Goal: Task Accomplishment & Management: Contribute content

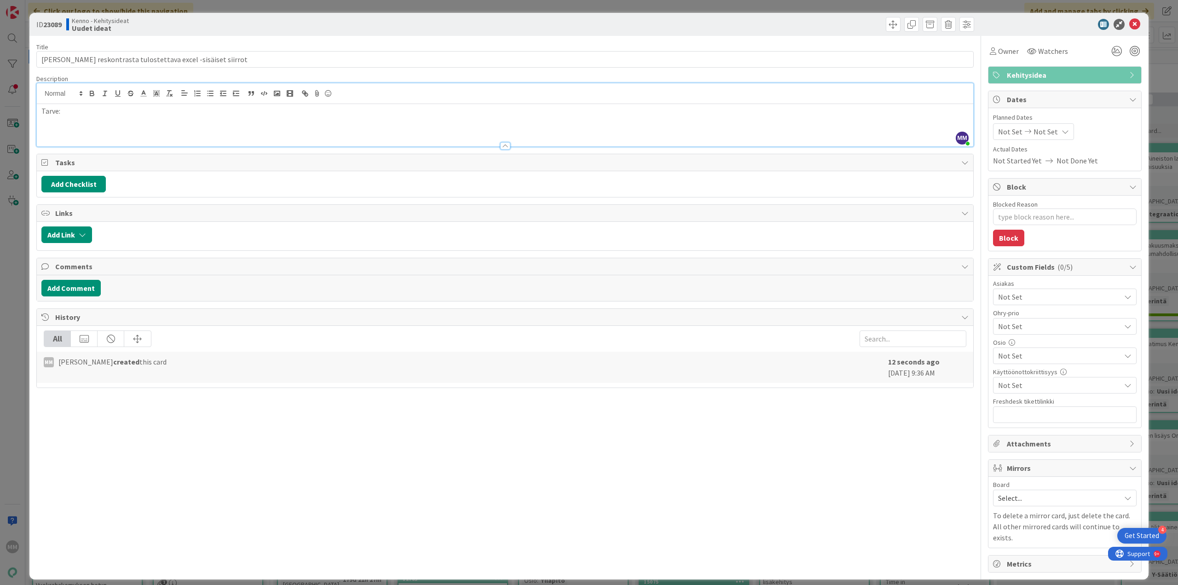
click at [69, 123] on p at bounding box center [504, 121] width 927 height 11
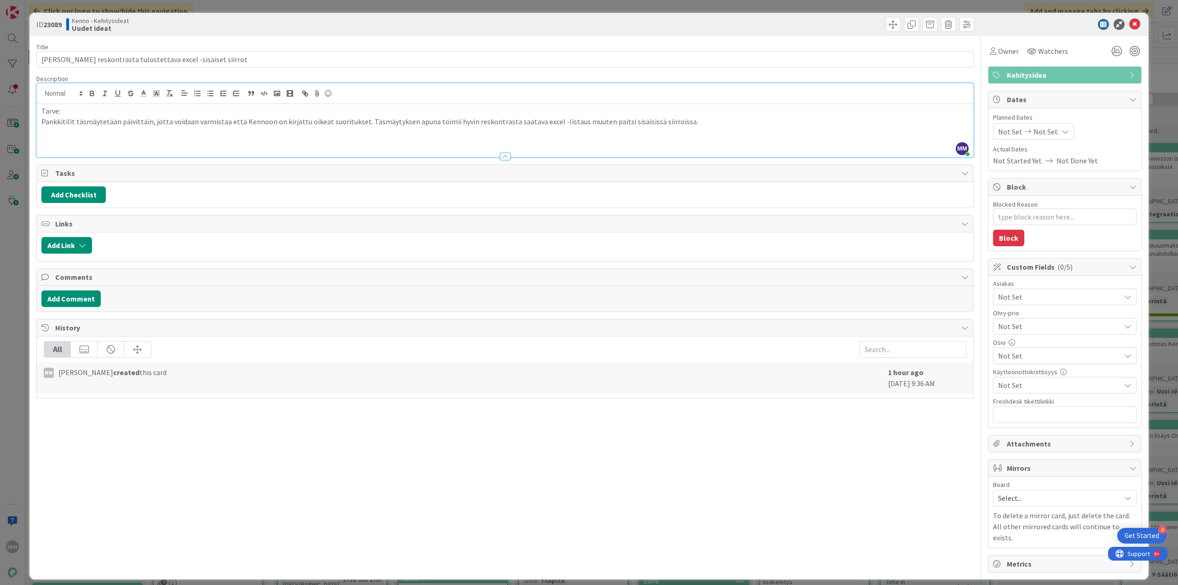
click at [62, 139] on p at bounding box center [504, 142] width 927 height 11
click at [75, 138] on p at bounding box center [504, 142] width 927 height 11
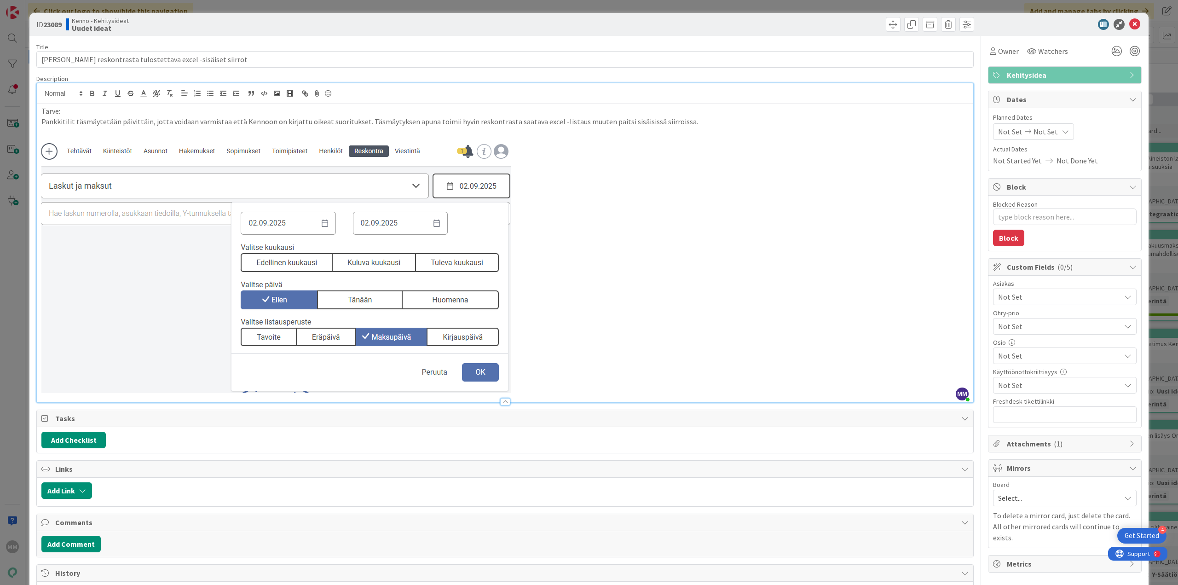
click at [564, 374] on p at bounding box center [504, 265] width 927 height 256
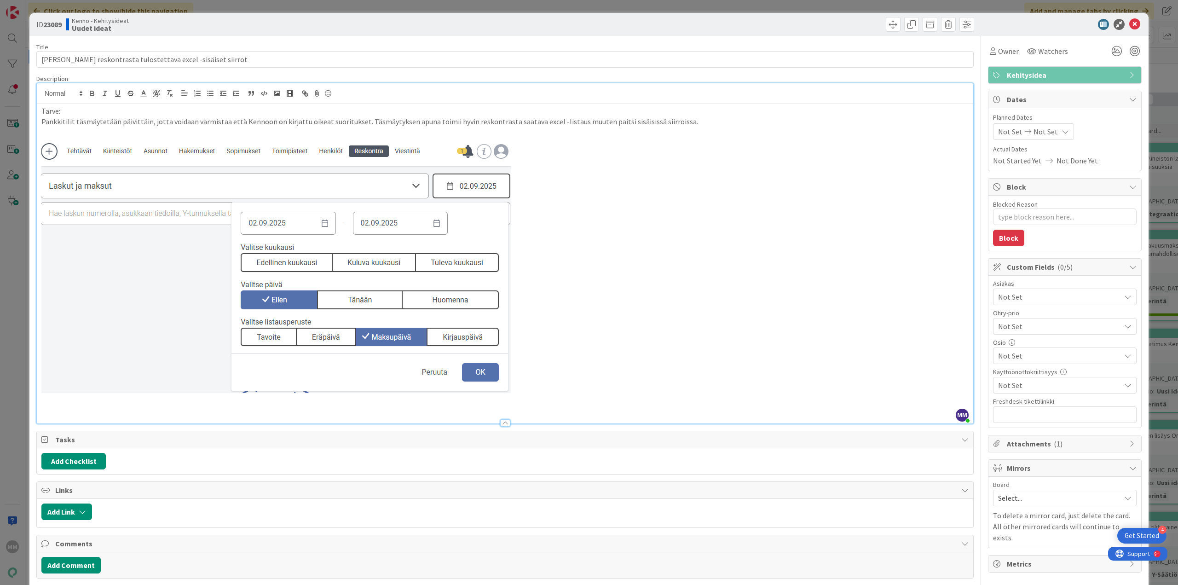
click at [561, 392] on p at bounding box center [504, 265] width 927 height 256
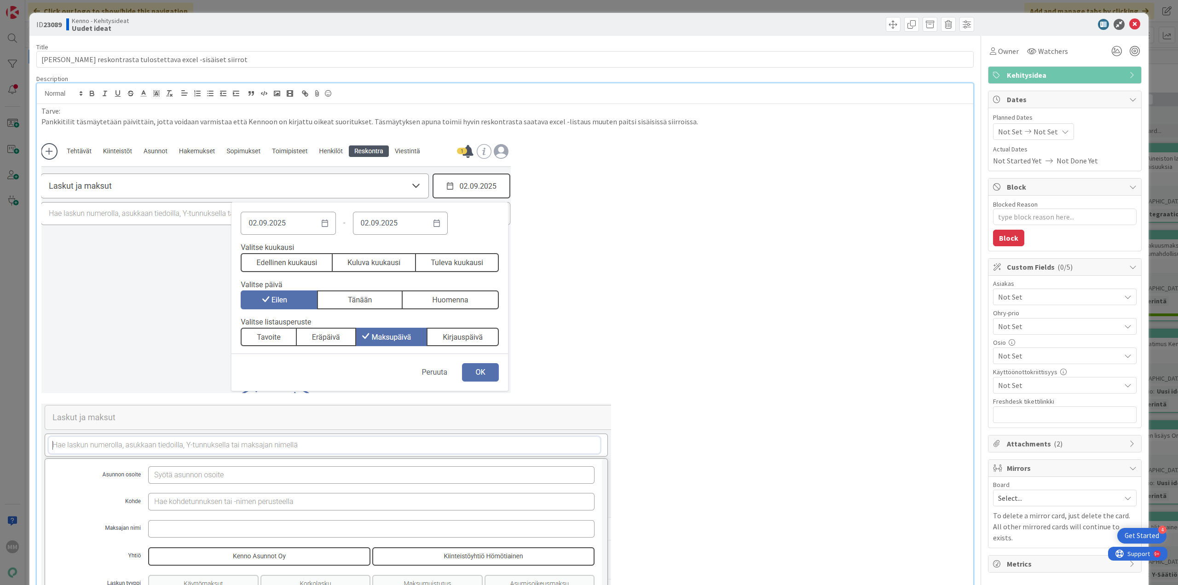
click at [687, 124] on p "Pankkitilit täsmäytetään päivittäin, jotta voidaan varmistaa että Kennoon on ki…" at bounding box center [504, 121] width 927 height 11
click at [71, 122] on p "Pankkitilit täsmäytetään päivittäin, jotta voidaan varmistaa että Kennoon on ki…" at bounding box center [504, 121] width 927 height 11
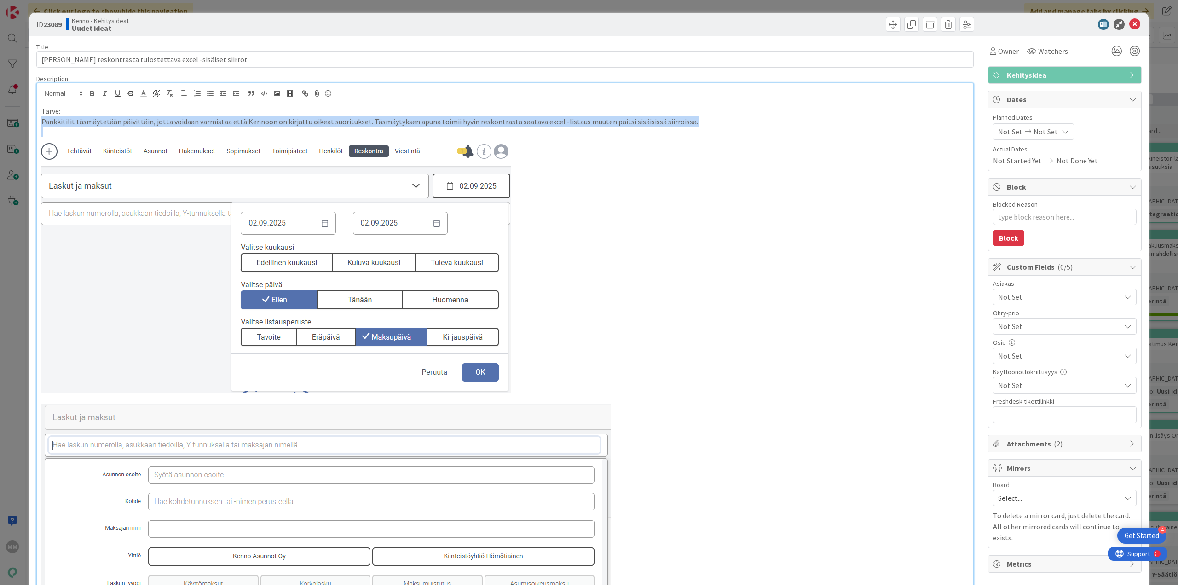
click at [71, 122] on p "Pankkitilit täsmäytetään päivittäin, jotta voidaan varmistaa että Kennoon on ki…" at bounding box center [504, 121] width 927 height 11
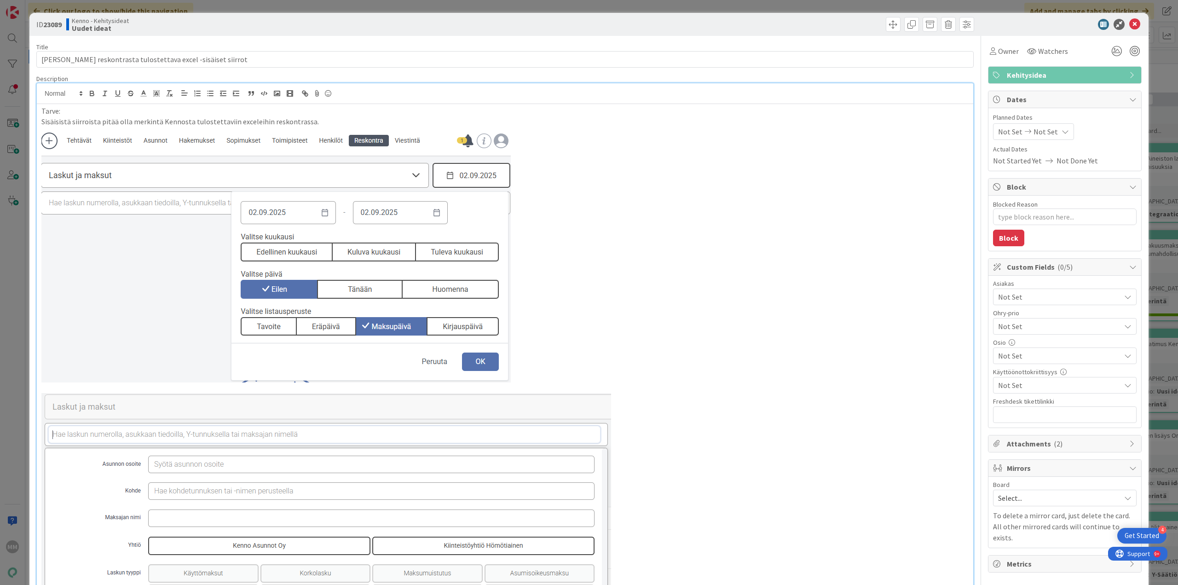
click at [253, 121] on p "Sisäisistä siirroista pitää olla merkintä Kennosta tulostettaviin exceleihin re…" at bounding box center [504, 121] width 927 height 11
click at [238, 121] on p "Sisäisistä siirroista pitää olla merkintä Kennosta tulostettaviin exceleihin re…" at bounding box center [504, 121] width 927 height 11
click at [317, 124] on p "Sisäisistä siirroista pitää olla merkintä Kennosta tulostettaviin Excelehin res…" at bounding box center [504, 121] width 927 height 11
click at [250, 122] on p "Sisäisistä siirroista pitää olla merkintä Kennosta tulostettaviin Excelehin res…" at bounding box center [504, 121] width 927 height 11
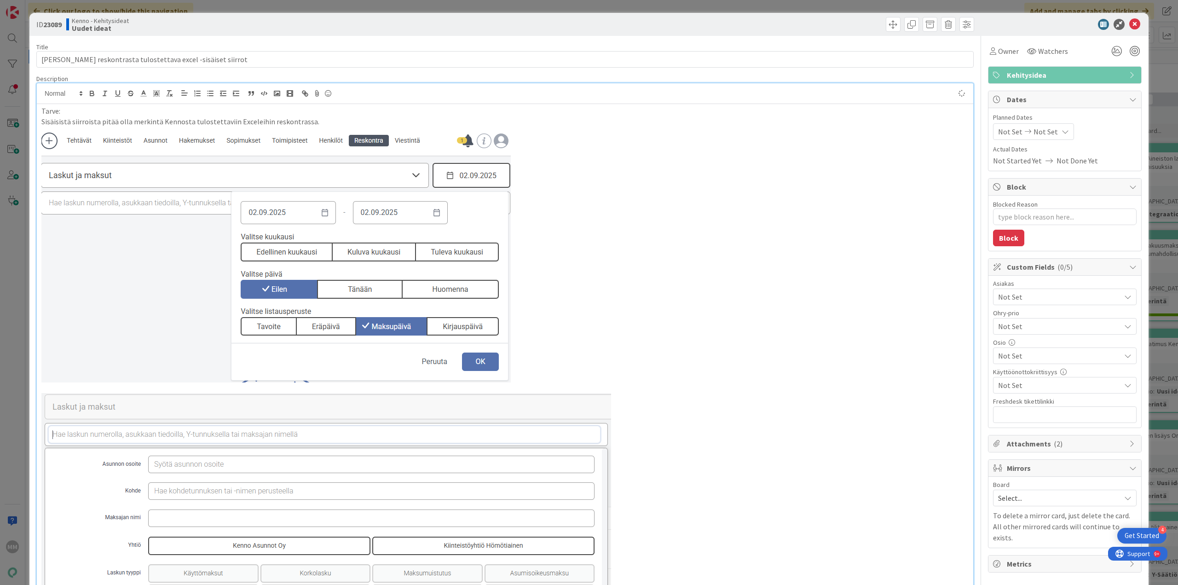
click at [316, 125] on p "Sisäisistä siirroista pitää olla merkintä Kennosta tulostettaviin Exceleihin re…" at bounding box center [504, 121] width 927 height 11
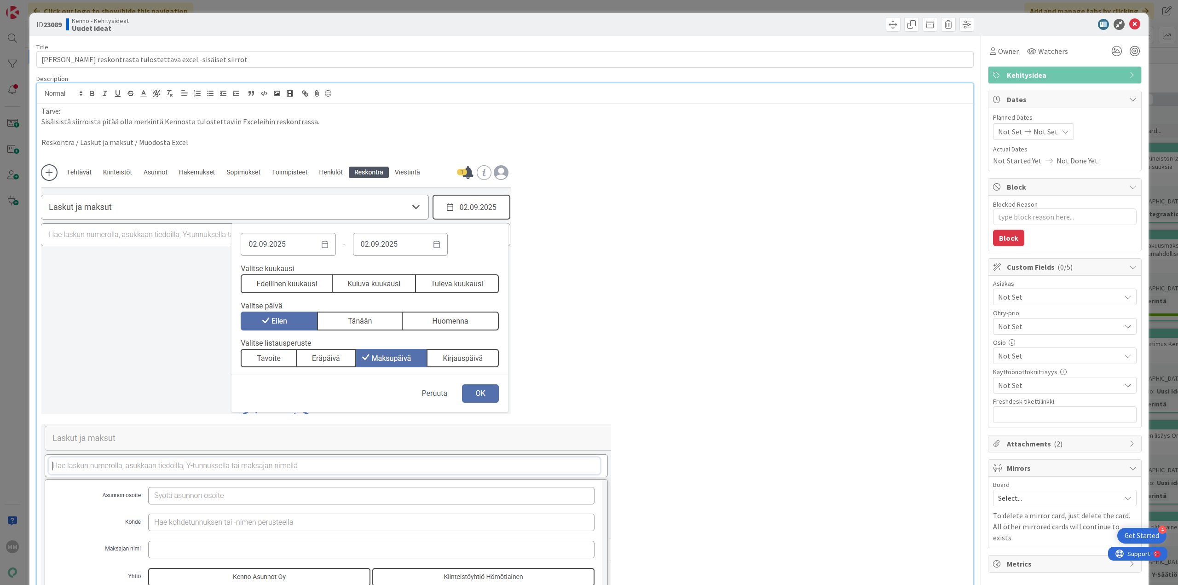
click at [208, 144] on p "Reskontra / Laskut ja maksut / Muodosta Excel" at bounding box center [504, 142] width 927 height 11
click at [254, 148] on p at bounding box center [504, 153] width 927 height 11
click at [253, 143] on p "Reskontra / Laskut ja maksut / Muodosta Excel --> Exceliin sarake" at bounding box center [504, 142] width 927 height 11
click at [325, 138] on p "Reskontra / Laskut ja maksut / Muodosta Excel --> Exceliin sarake sisäinen siir…" at bounding box center [504, 142] width 927 height 11
click at [334, 148] on p at bounding box center [504, 153] width 927 height 11
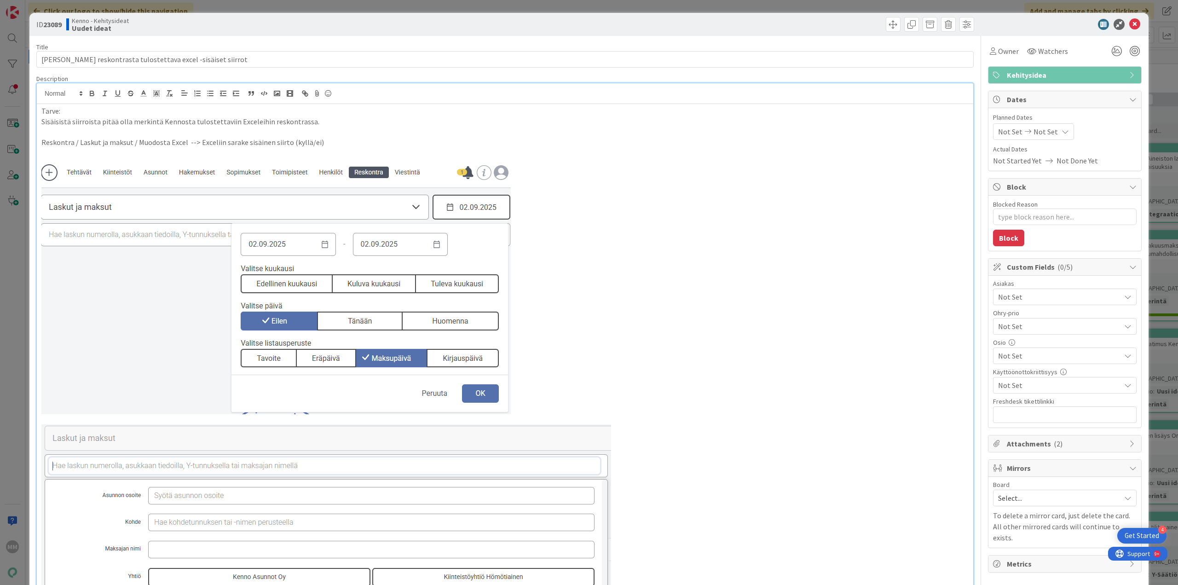
click at [309, 140] on p "Reskontra / Laskut ja maksut / Muodosta Excel --> Exceliin sarake sisäinen siir…" at bounding box center [504, 142] width 927 height 11
click at [312, 142] on p "Reskontra / Laskut ja maksut / Muodosta Excel --> Exceliin sarake sisäinen siir…" at bounding box center [504, 142] width 927 height 11
click at [330, 140] on p "Reskontra / Laskut ja maksut / Muodosta Excel --> Exceliin sarake sisäinen siir…" at bounding box center [504, 142] width 927 height 11
click at [341, 223] on img at bounding box center [275, 286] width 469 height 256
click at [495, 231] on img at bounding box center [275, 286] width 469 height 256
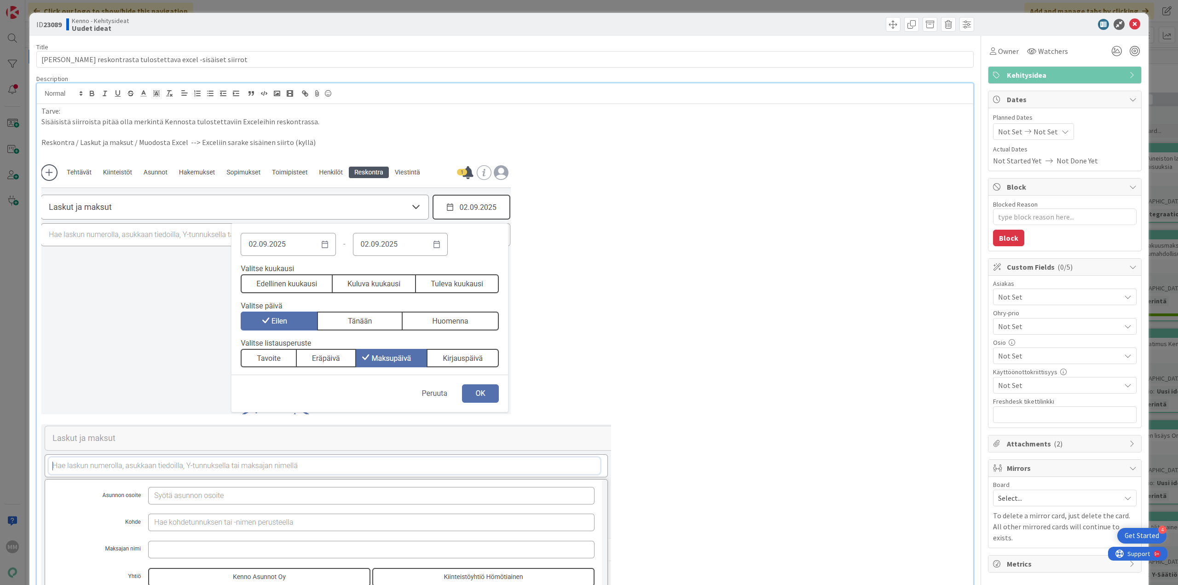
click at [549, 246] on p at bounding box center [504, 286] width 927 height 256
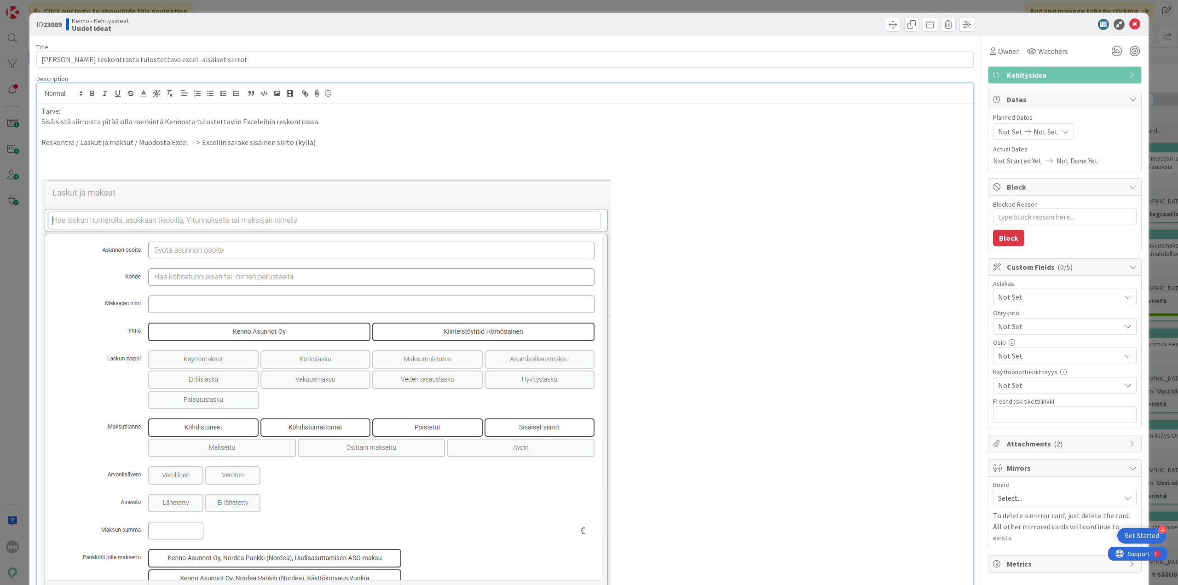
click at [632, 258] on p at bounding box center [504, 395] width 927 height 432
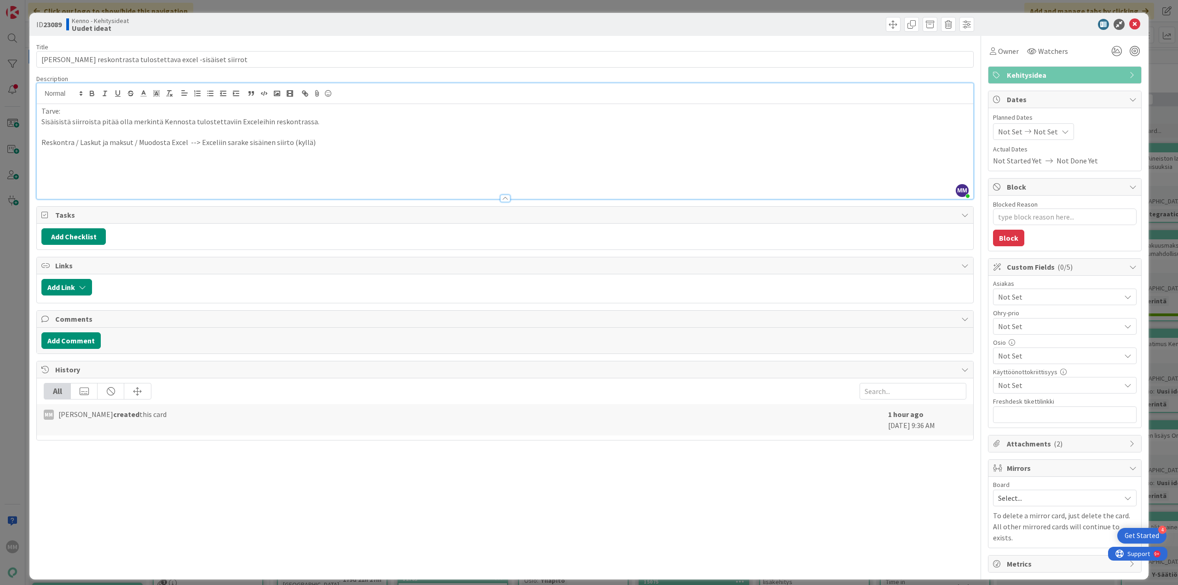
click at [337, 142] on p "Reskontra / Laskut ja maksut / Muodosta Excel --> Exceliin sarake sisäinen siir…" at bounding box center [504, 142] width 927 height 11
click at [121, 168] on p at bounding box center [504, 173] width 927 height 11
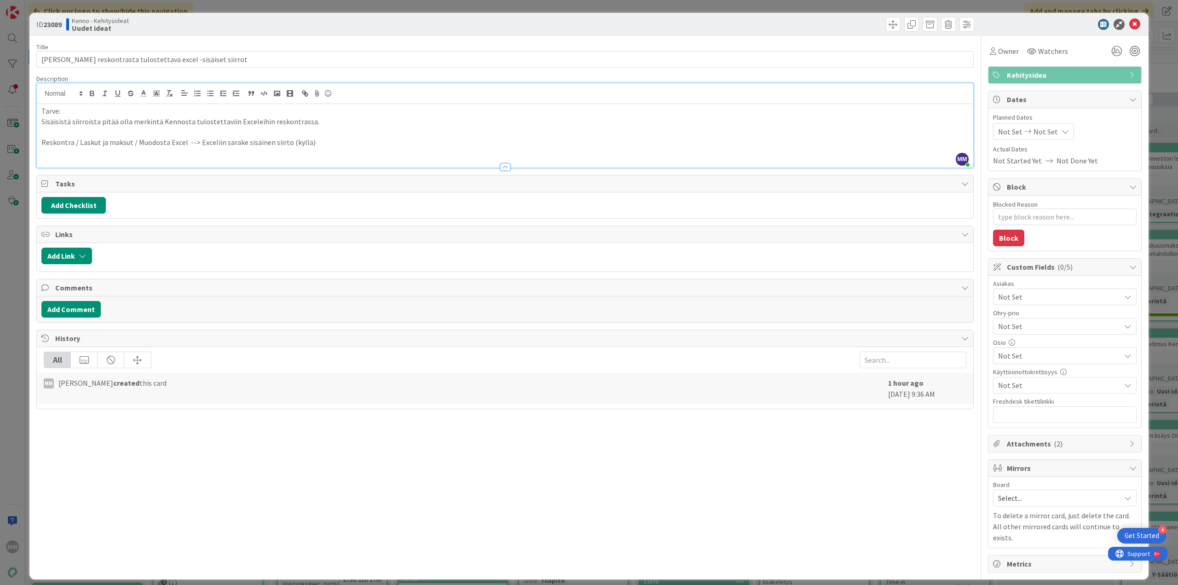
click at [328, 141] on p "Reskontra / Laskut ja maksut / Muodosta Excel --> Exceliin sarake sisäinen siir…" at bounding box center [504, 142] width 927 height 11
click at [317, 120] on p "Sisäisistä siirroista pitää olla merkintä Kennosta tulostettaviin Exceleihin re…" at bounding box center [504, 121] width 927 height 11
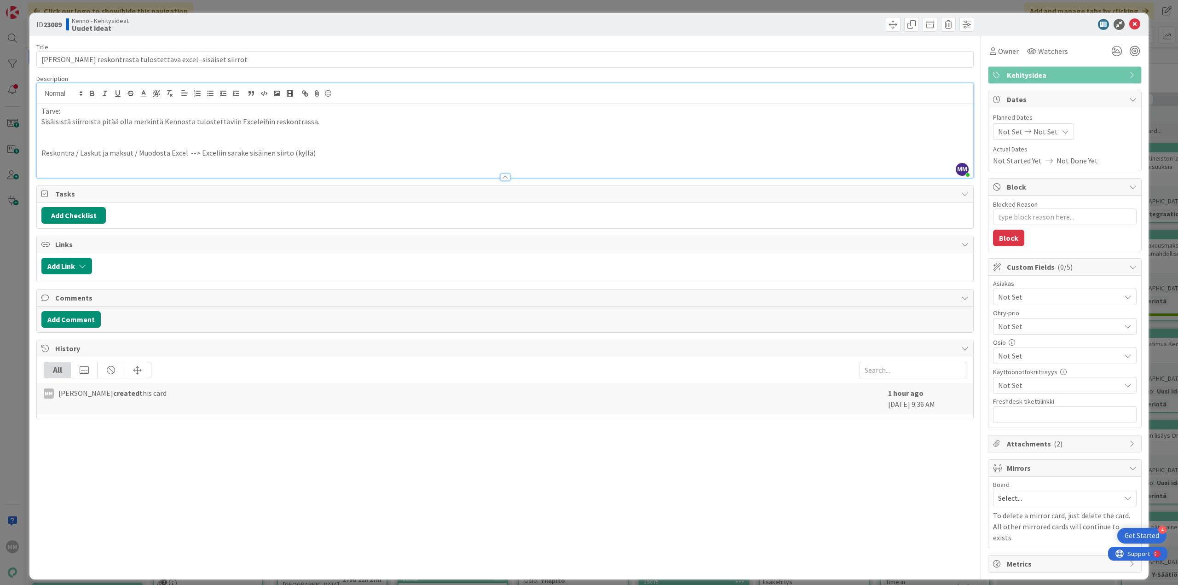
click at [303, 122] on p "Sisäisistä siirroista pitää olla merkintä Kennosta tulostettaviin Exceleihin re…" at bounding box center [504, 121] width 927 height 11
click at [66, 143] on p at bounding box center [504, 142] width 927 height 11
click at [93, 140] on p "Mitä pitäisi saada:" at bounding box center [504, 142] width 927 height 11
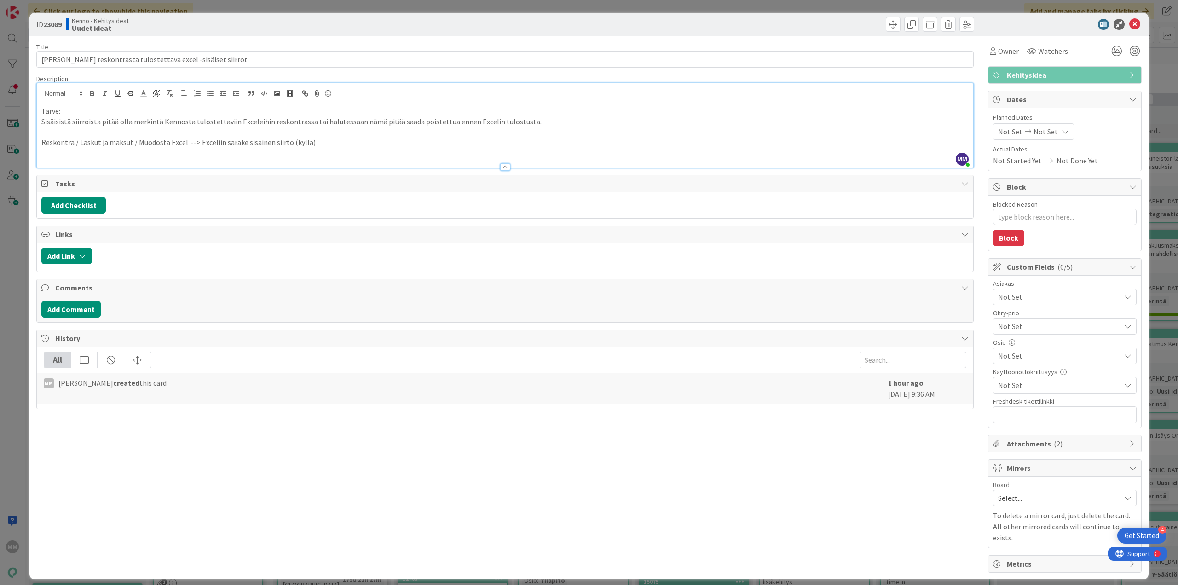
click at [52, 132] on p at bounding box center [504, 132] width 927 height 11
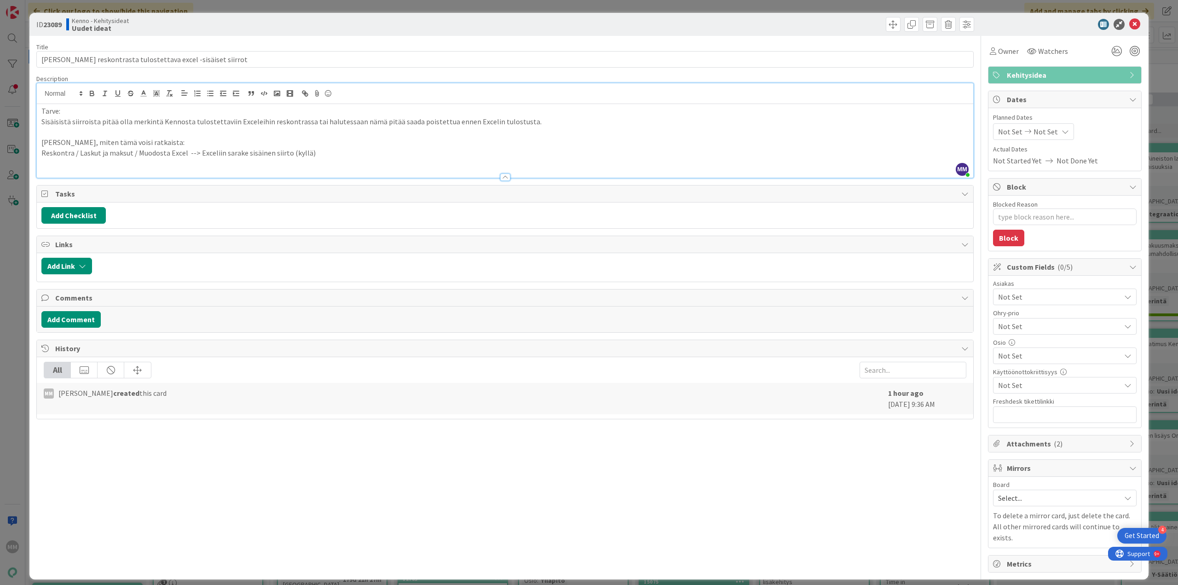
click at [326, 156] on p "Reskontra / Laskut ja maksut / Muodosta Excel --> Exceliin sarake sisäinen siir…" at bounding box center [504, 153] width 927 height 11
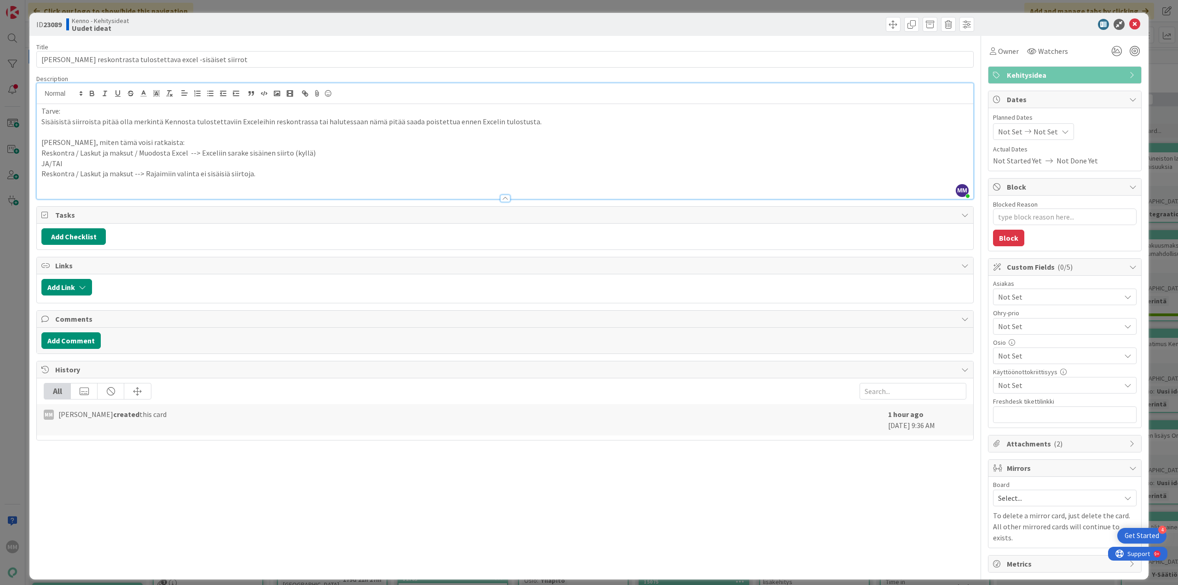
click at [215, 171] on p "Reskontra / Laskut ja maksut --> Rajaimiin valinta ei sisäisiä siirtoja." at bounding box center [504, 173] width 927 height 11
click at [244, 173] on p "Reskontra / Laskut ja maksut --> Rajaimiin valinta ei sisäisiä siirtoja." at bounding box center [504, 173] width 927 height 11
click at [265, 173] on p "Reskontra / Laskut ja maksut --> Rajaimiin valinta ei sisäisiä siirtoja." at bounding box center [504, 173] width 927 height 11
type textarea "x"
type input "[PERSON_NAME] reskontran sisäiset siirrot"
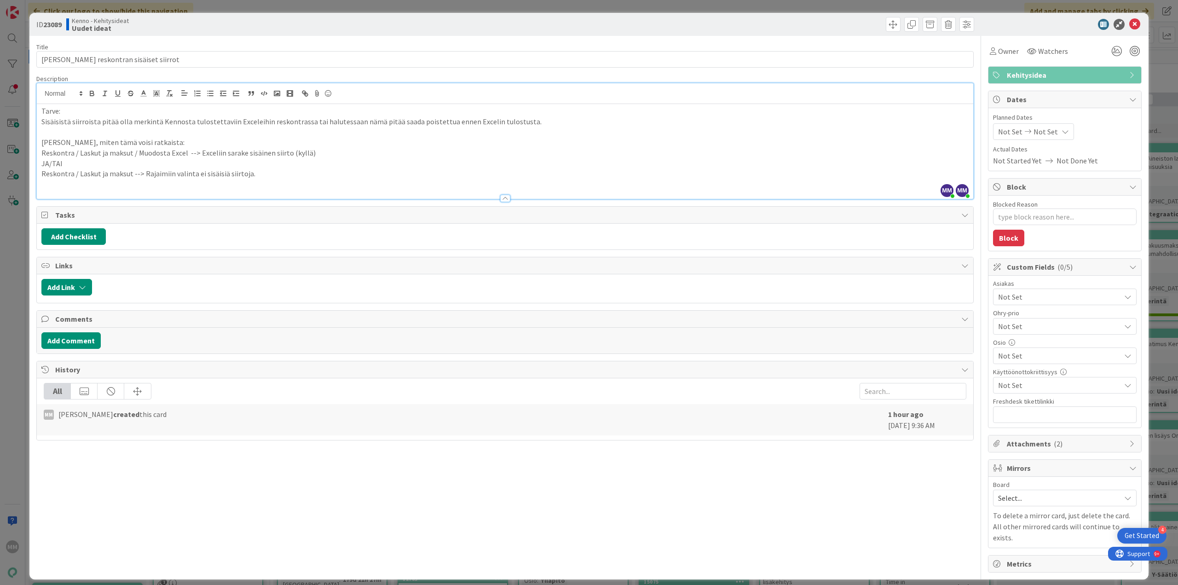
type textarea "x"
type input "[PERSON_NAME] reskontran sisäisten siirtojen rajaukset"
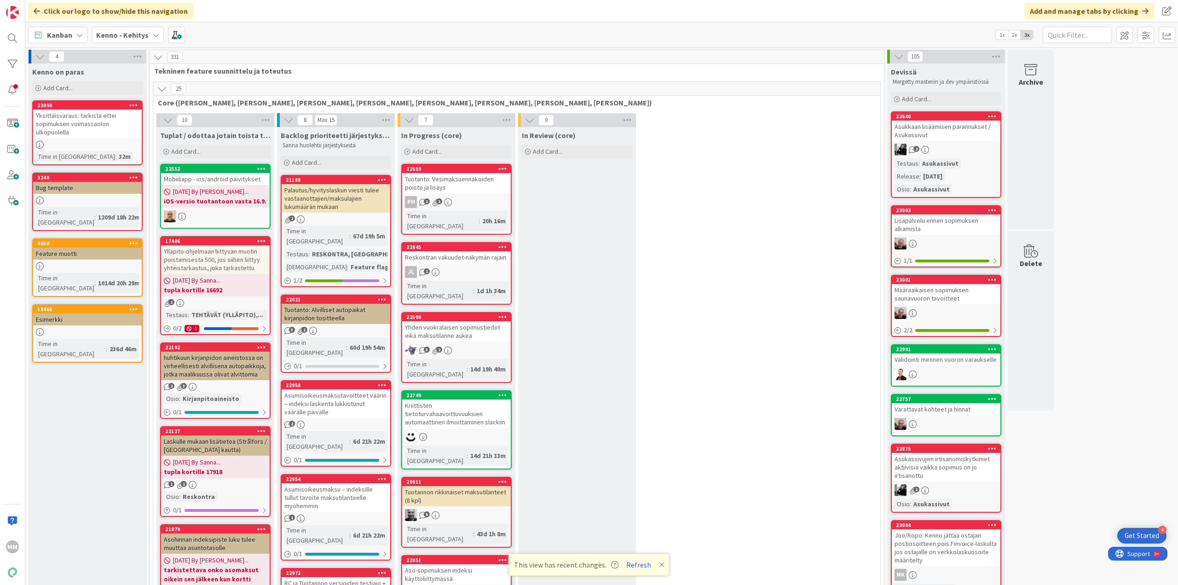
click at [140, 32] on b "Kenno - Kehitys" at bounding box center [122, 34] width 52 height 9
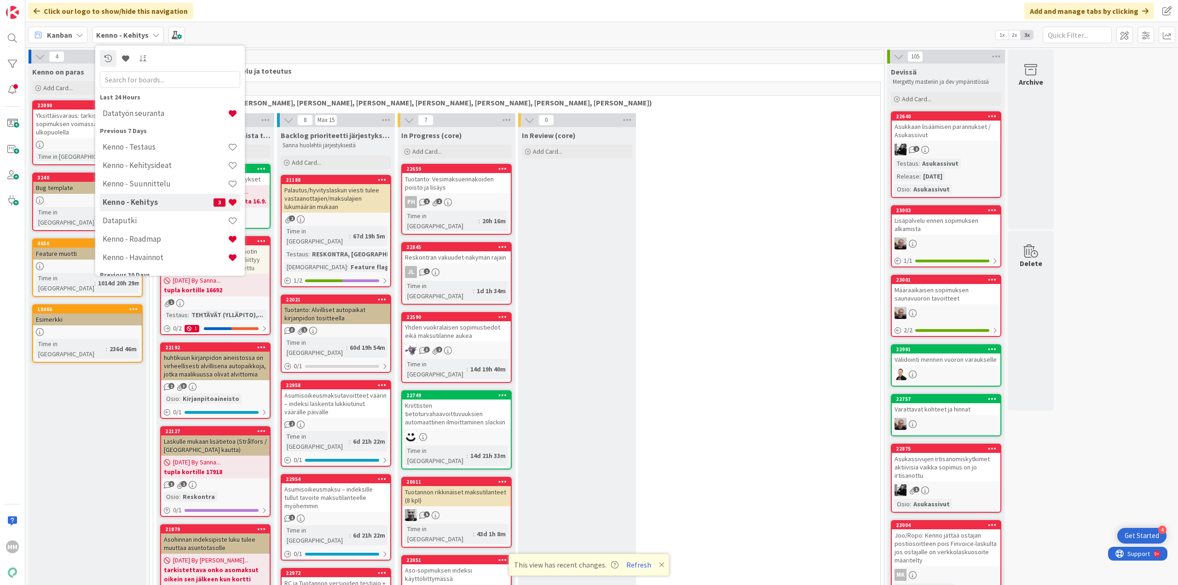
click at [162, 166] on h4 "Kenno - Kehitysideat" at bounding box center [165, 165] width 125 height 9
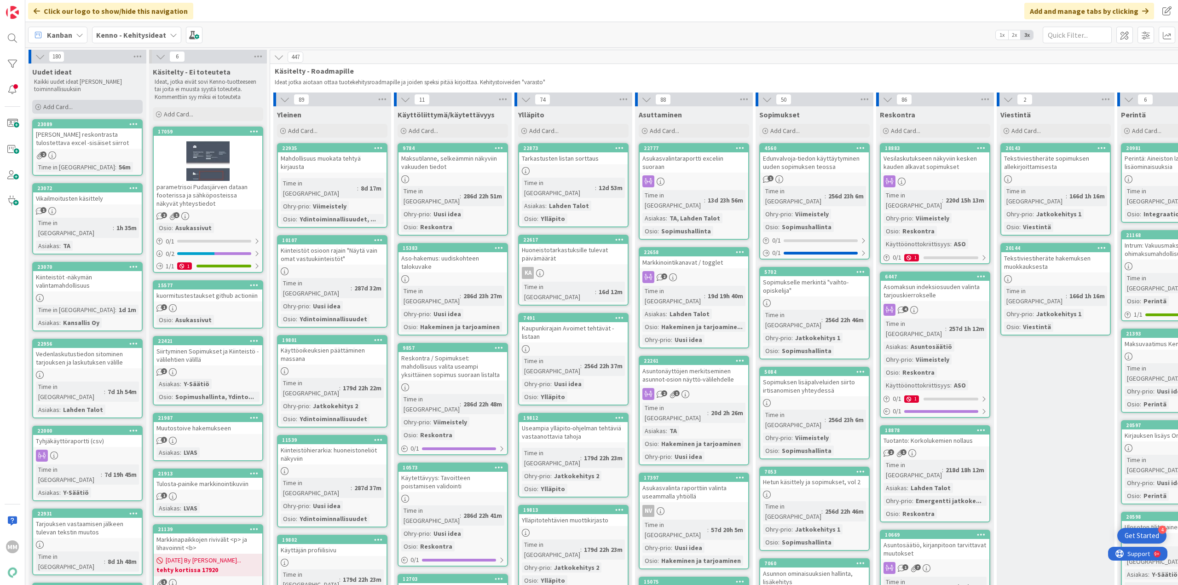
click at [66, 107] on span "Add Card..." at bounding box center [57, 107] width 29 height 8
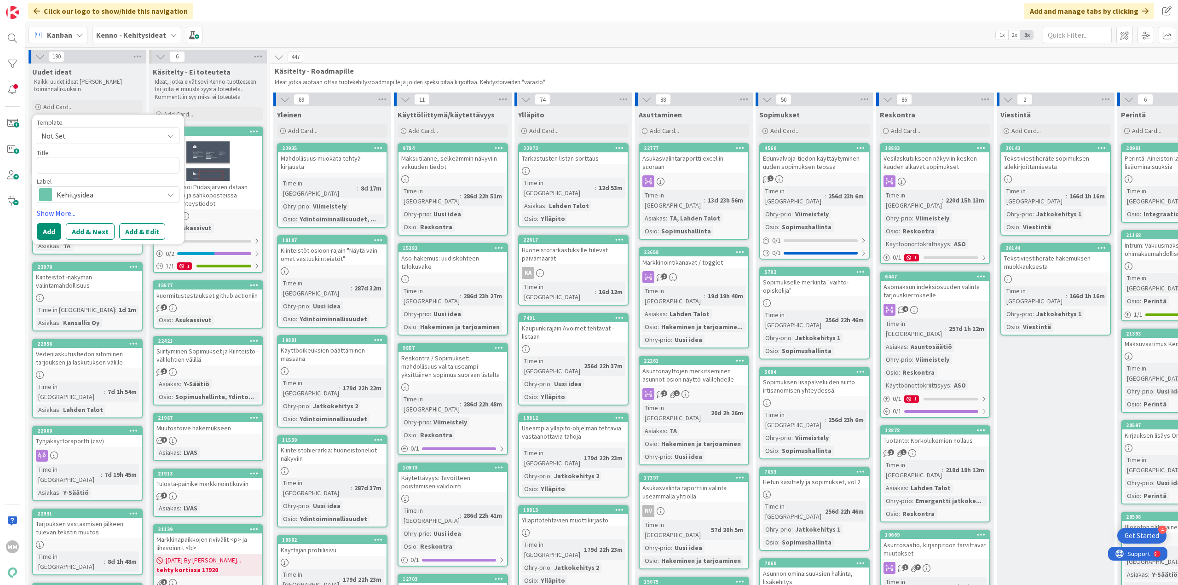
click at [96, 168] on textarea at bounding box center [108, 165] width 143 height 17
click at [101, 78] on p "Kaikki uudet ideat [PERSON_NAME] toiminnallisuuksiin" at bounding box center [87, 85] width 107 height 15
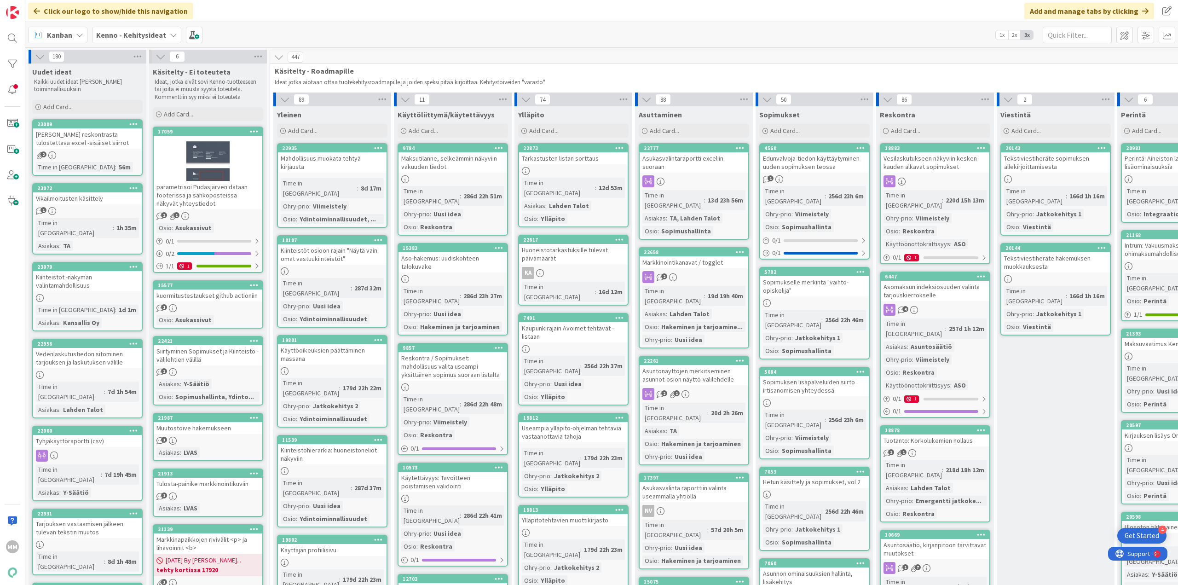
click at [114, 147] on div "[PERSON_NAME] reskontrasta tulostettava excel -sisäiset siirrot" at bounding box center [87, 138] width 109 height 20
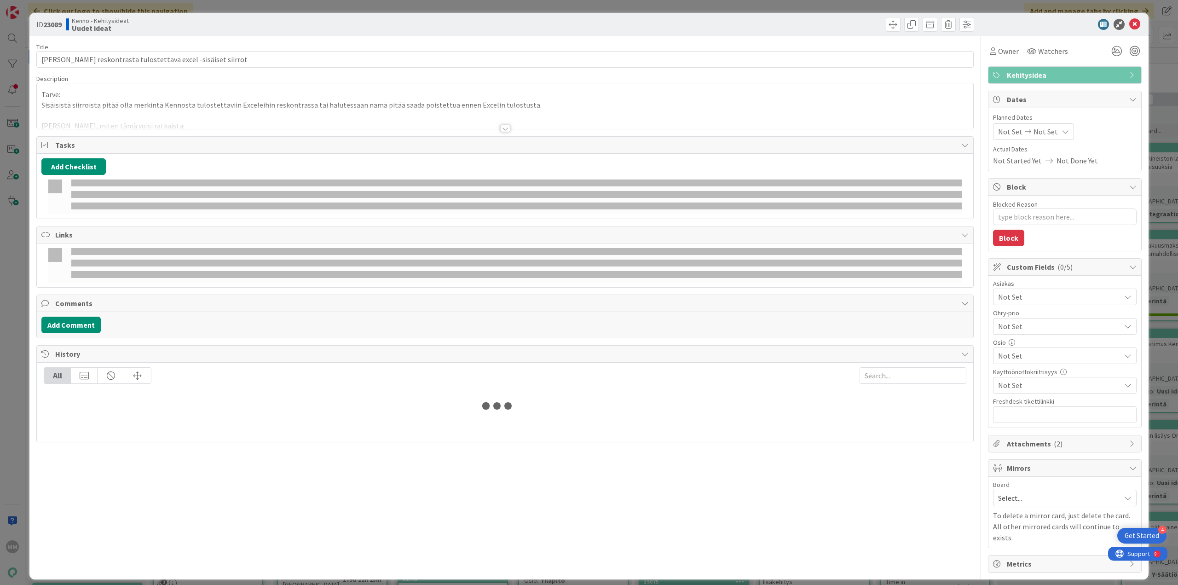
type textarea "x"
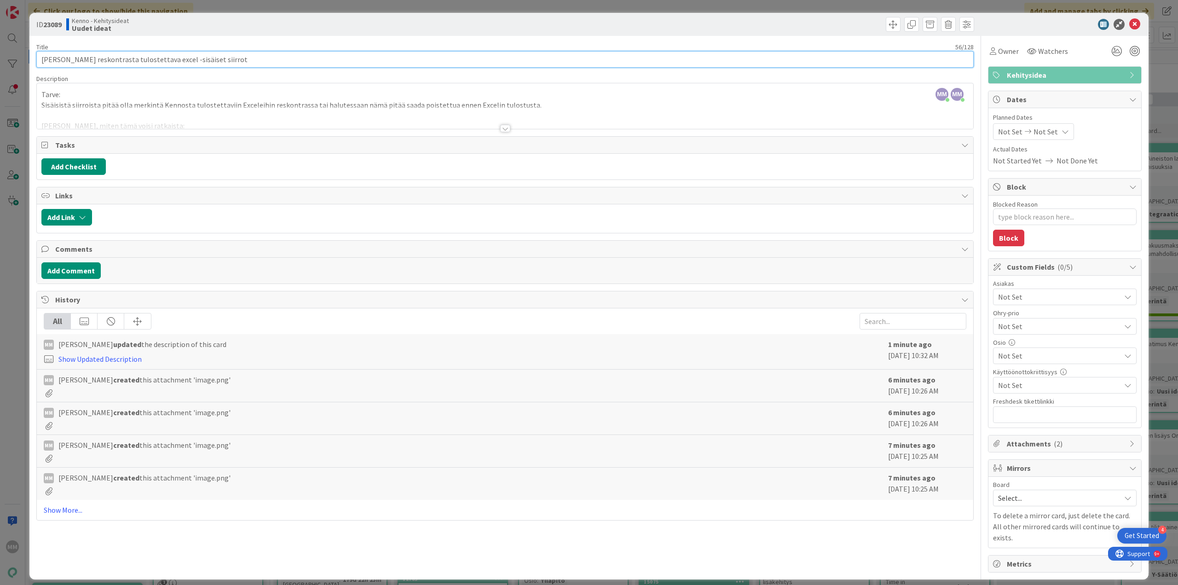
click at [216, 58] on input "[PERSON_NAME] reskontrasta tulostettava excel -sisäiset siirrot" at bounding box center [504, 59] width 937 height 17
drag, startPoint x: 221, startPoint y: 61, endPoint x: 70, endPoint y: 60, distance: 150.9
click at [70, 60] on input "[PERSON_NAME] reskontrasta tulostettava excel -sisäiset siirrot" at bounding box center [504, 59] width 937 height 17
type input "[PERSON_NAME] reskontran sisäiset siirrot"
type textarea "x"
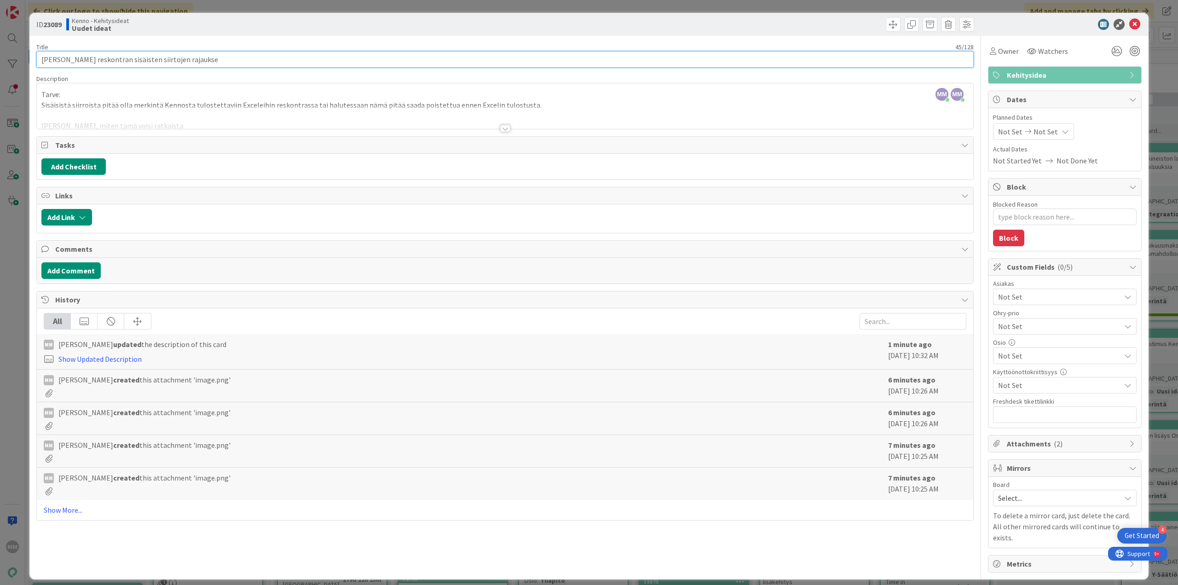
type input "[PERSON_NAME] reskontran sisäisten siirtojen rajaukset"
type textarea "x"
type input "[PERSON_NAME] reskontran sisäisten siirtojen rajaukset"
click at [267, 98] on div "MM Minna Määttä just joined MM Minna Määttä joined 56 m ago Tarve: Sisäisistä s…" at bounding box center [505, 106] width 936 height 46
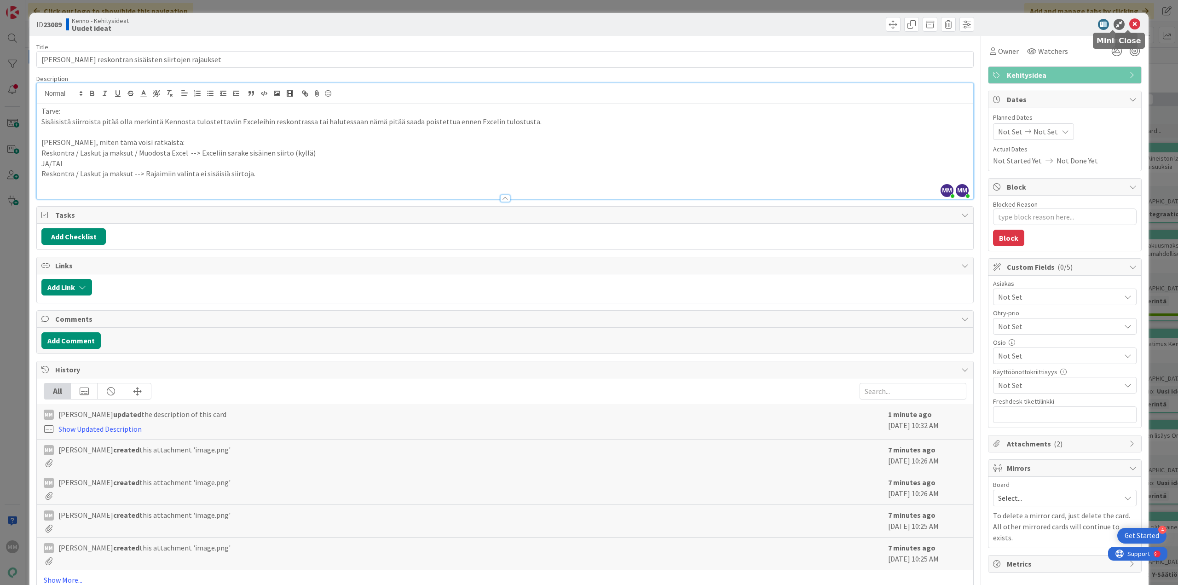
click at [1129, 24] on icon at bounding box center [1134, 24] width 11 height 11
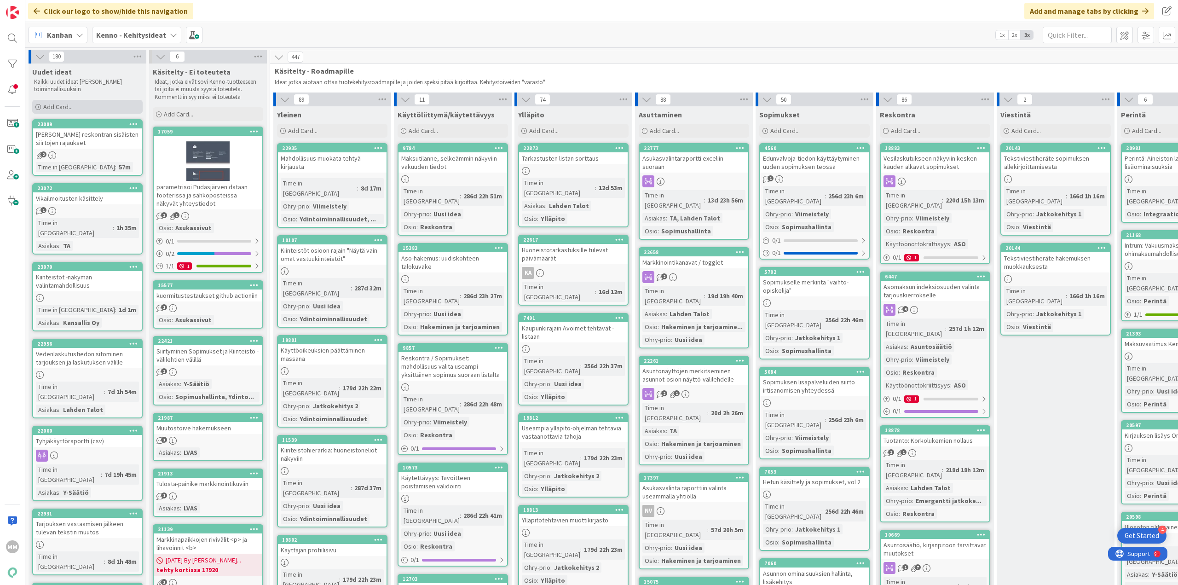
click at [58, 104] on span "Add Card..." at bounding box center [57, 107] width 29 height 8
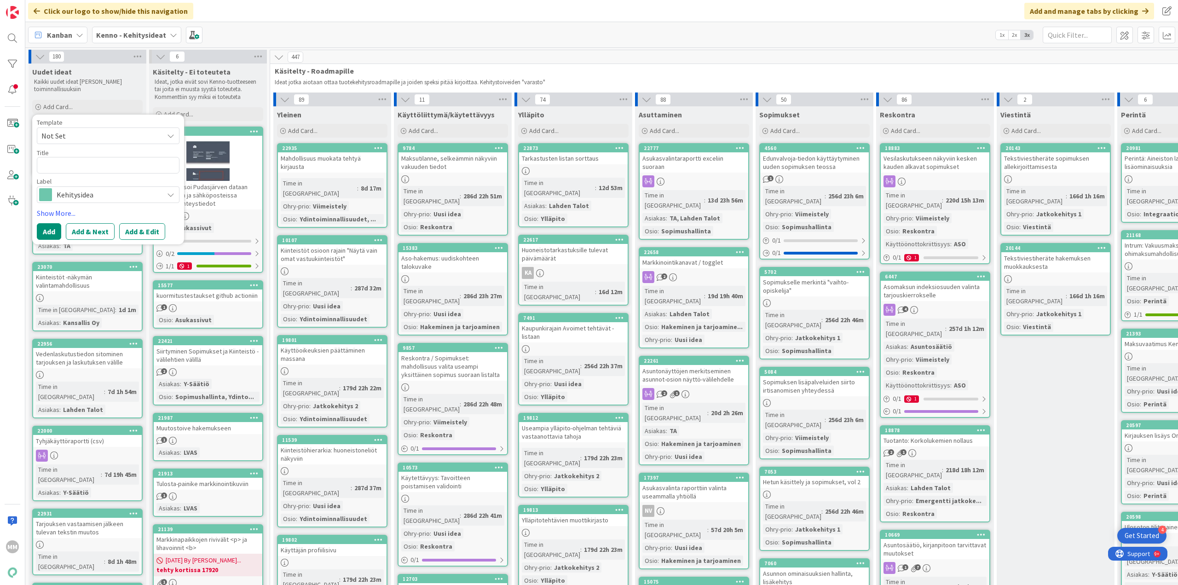
click at [282, 28] on div "Kanban Kenno - Kehitysideat 1x 2x 3x" at bounding box center [601, 34] width 1152 height 25
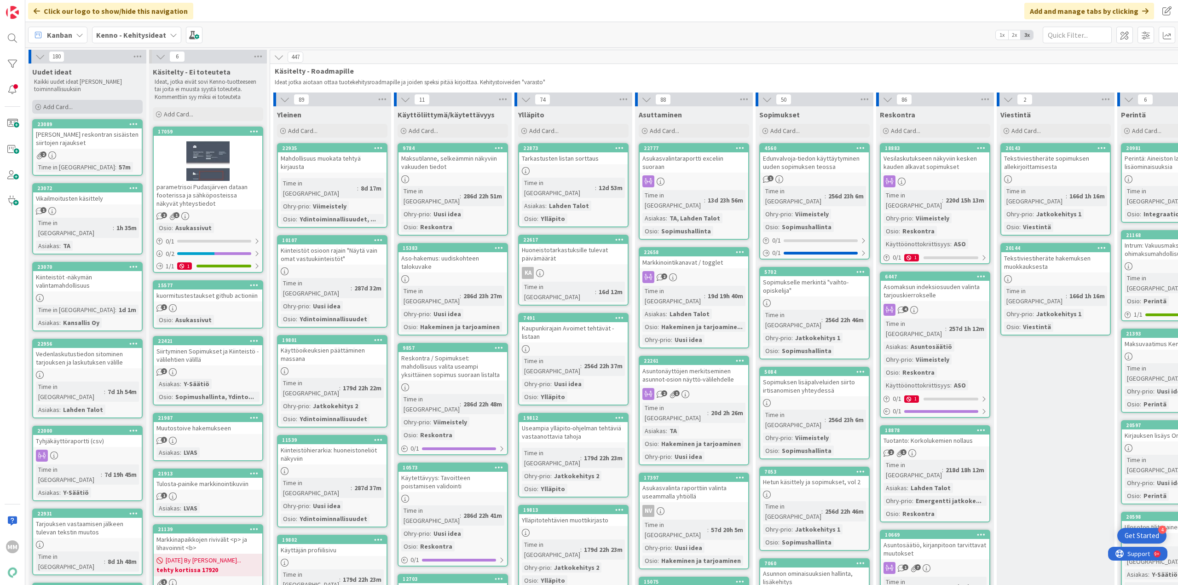
click at [83, 106] on div "Add Card..." at bounding box center [87, 107] width 110 height 14
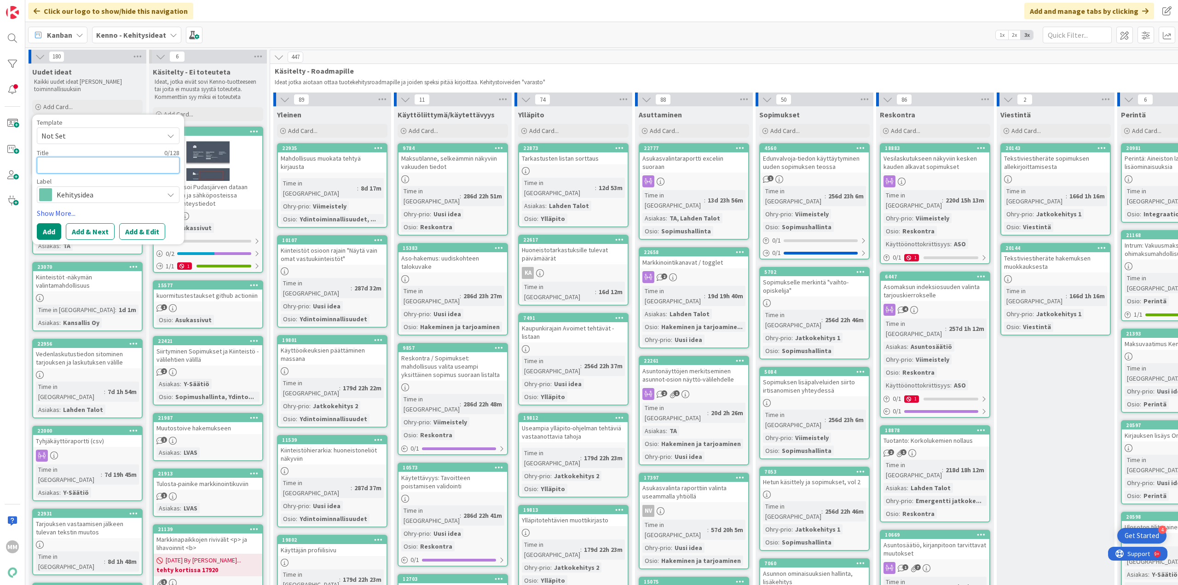
click at [72, 163] on textarea at bounding box center [108, 165] width 143 height 17
type textarea "x"
type textarea "K"
type textarea "x"
type textarea "Ki"
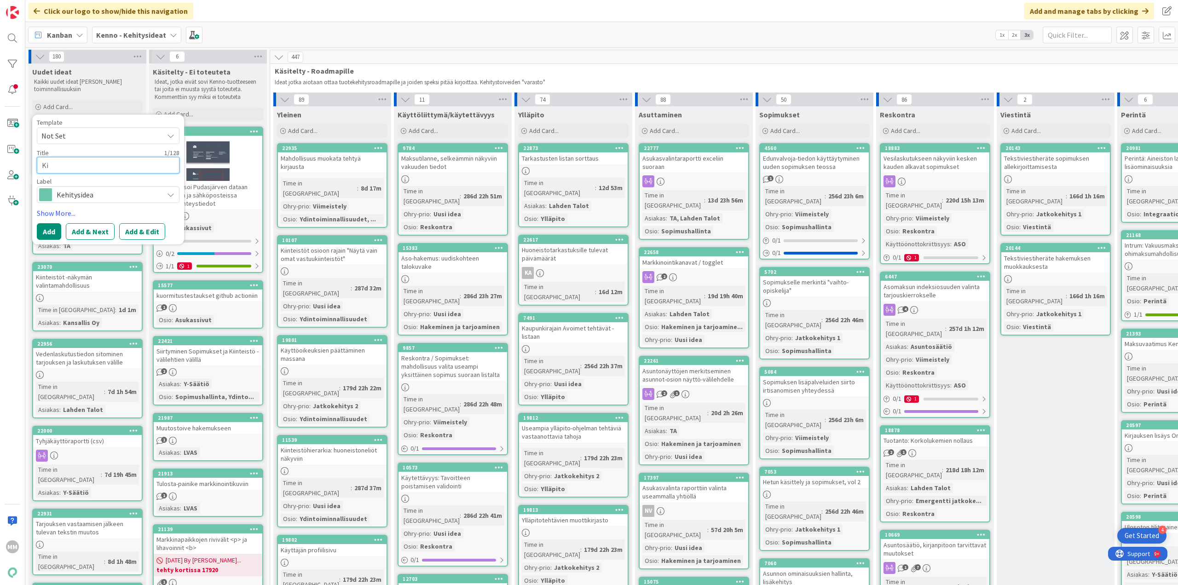
type textarea "x"
type textarea "Kir"
type textarea "x"
type textarea "Kirj"
type textarea "x"
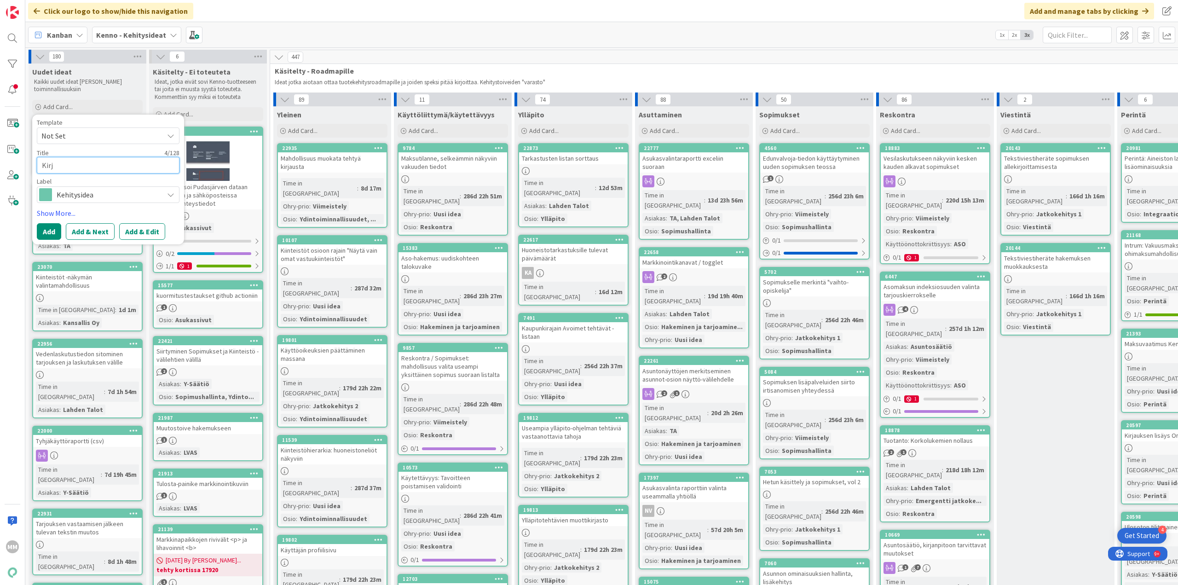
type textarea "Kirja"
type textarea "x"
type textarea "Kirjanp"
type textarea "x"
type textarea "Kirjanpi"
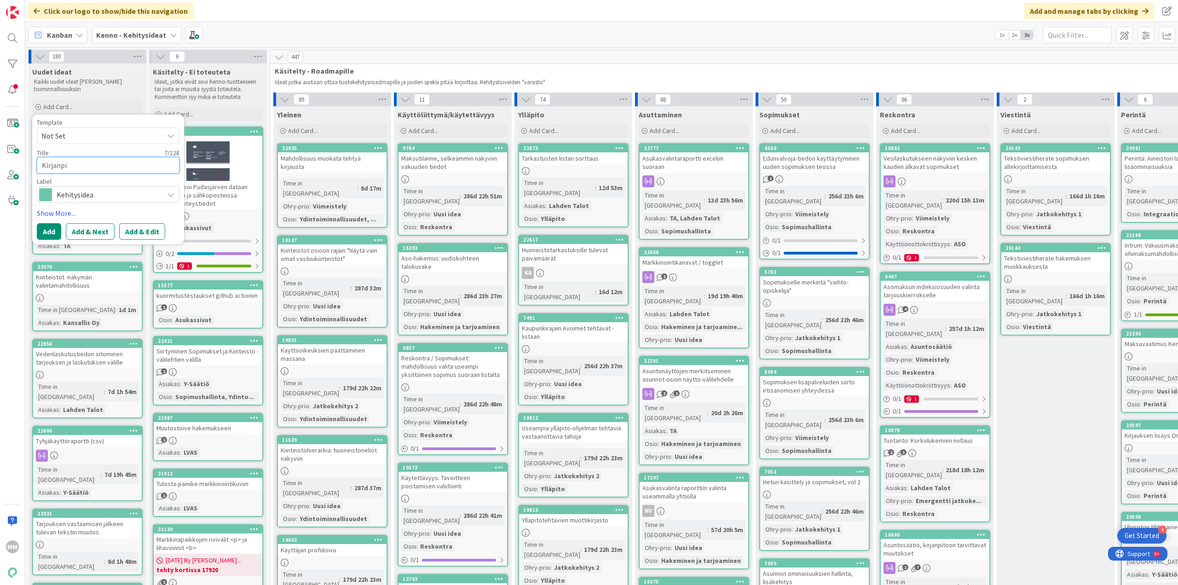
type textarea "x"
type textarea "Kirjanpit"
type textarea "x"
type textarea "Kirjanpito"
type textarea "x"
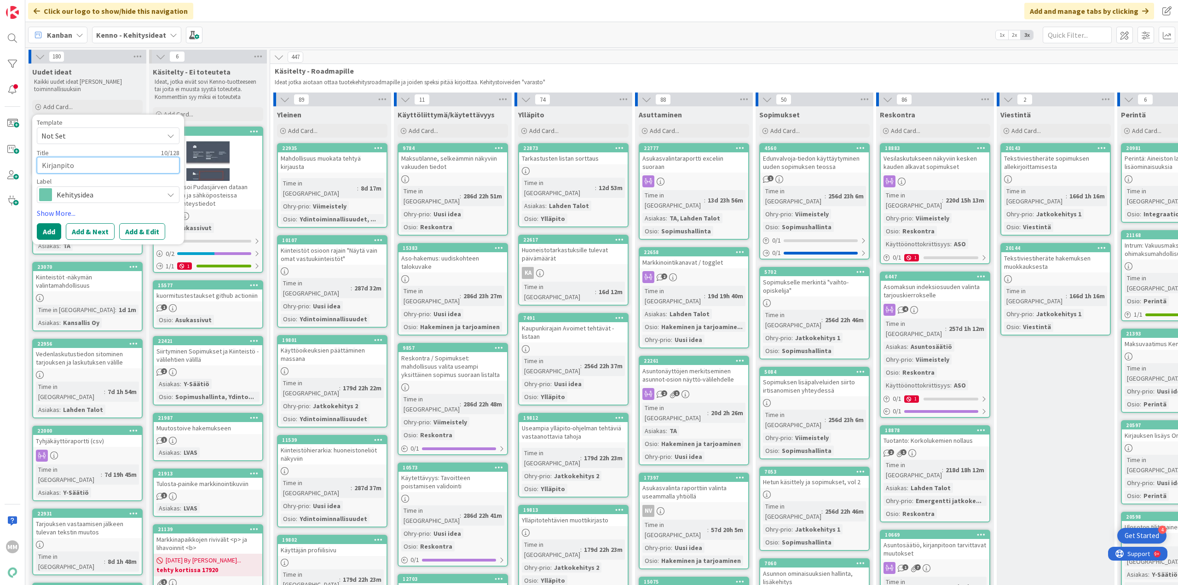
type textarea "Kirjanpitoa"
type textarea "x"
type textarea "Kirjanpitoain"
type textarea "x"
type textarea "Kirjanpitoaine"
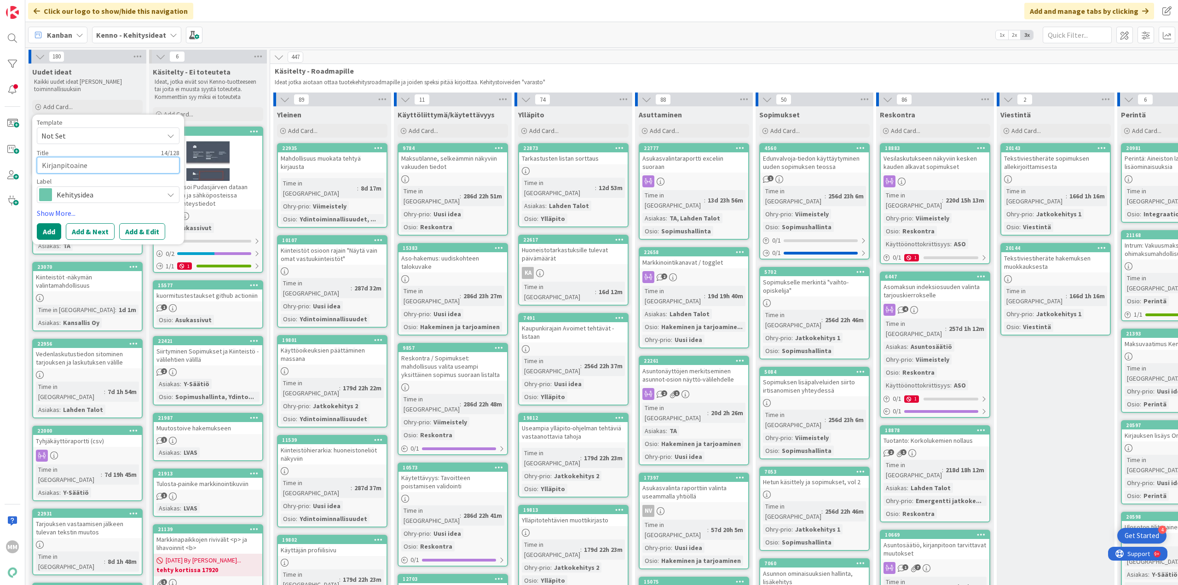
type textarea "x"
type textarea "Kirjanpitoaineis"
type textarea "x"
type textarea "Kirjanpitoaineist"
type textarea "x"
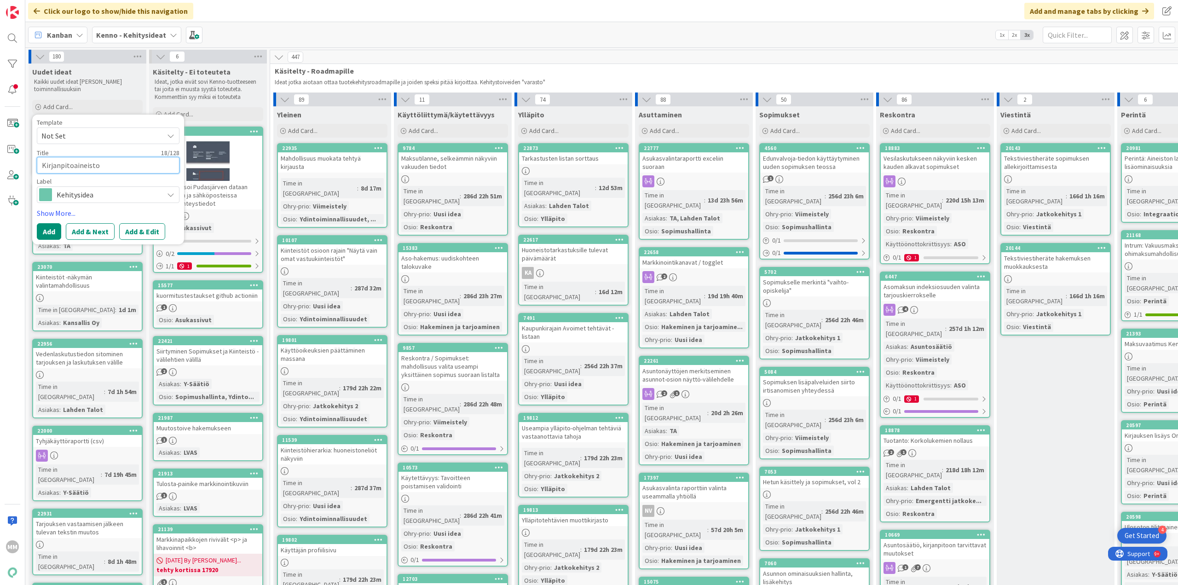
type textarea "Kirjanpitoaineiston"
type textarea "x"
type textarea "Kirjanpitoaineiston"
type textarea "x"
type textarea "Kirjanpitoaineiston l"
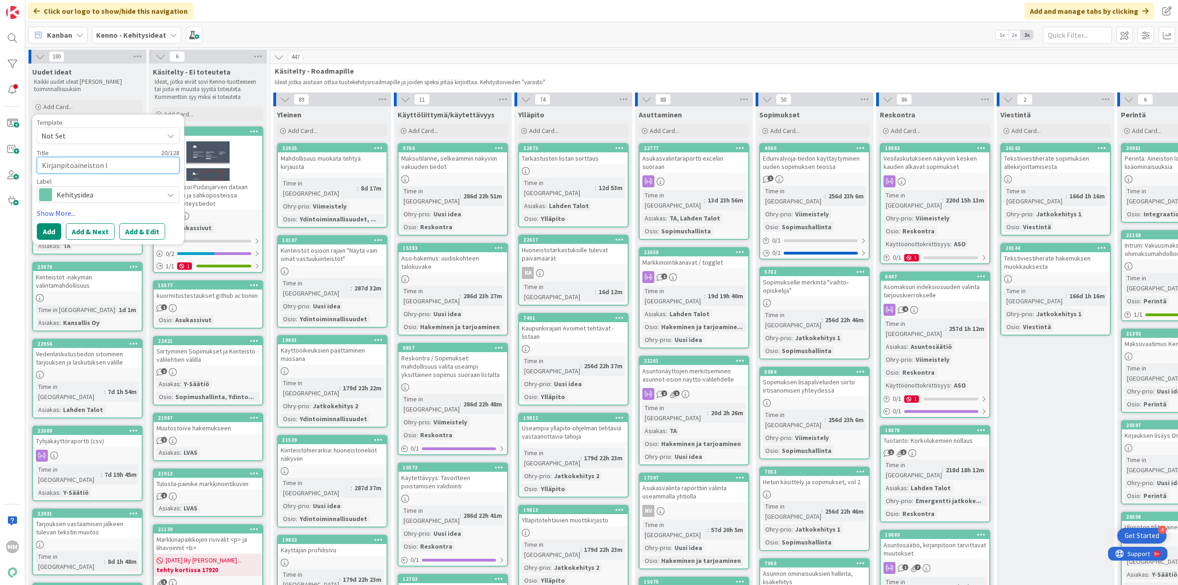
type textarea "x"
type textarea "Kirjanpitoaineiston lu"
type textarea "x"
type textarea "Kirjanpitoaineiston luk"
type textarea "x"
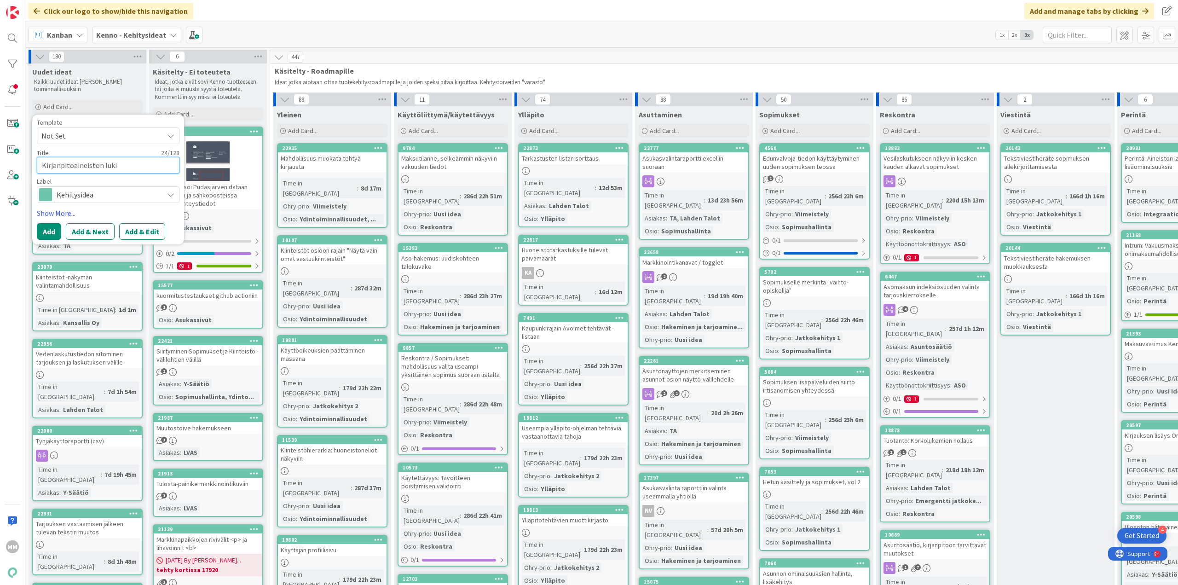
type textarea "Kirjanpitoaineiston lukit"
type textarea "x"
type textarea "Kirjanpitoaineiston lukitu"
type textarea "x"
type textarea "Kirjanpitoaineiston lukitus"
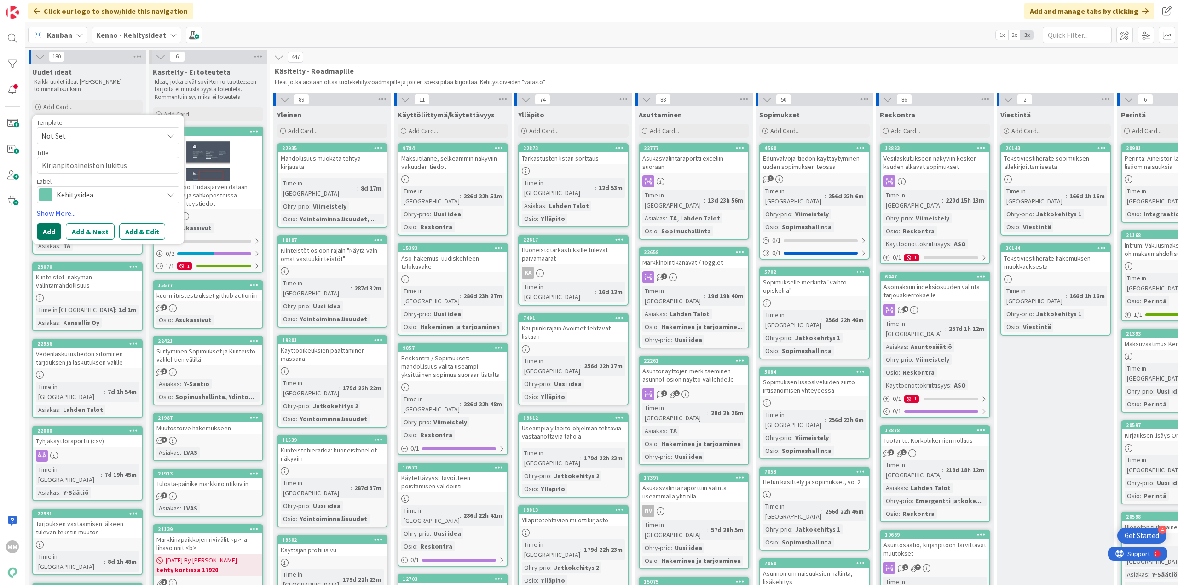
click at [53, 232] on button "Add" at bounding box center [49, 231] width 24 height 17
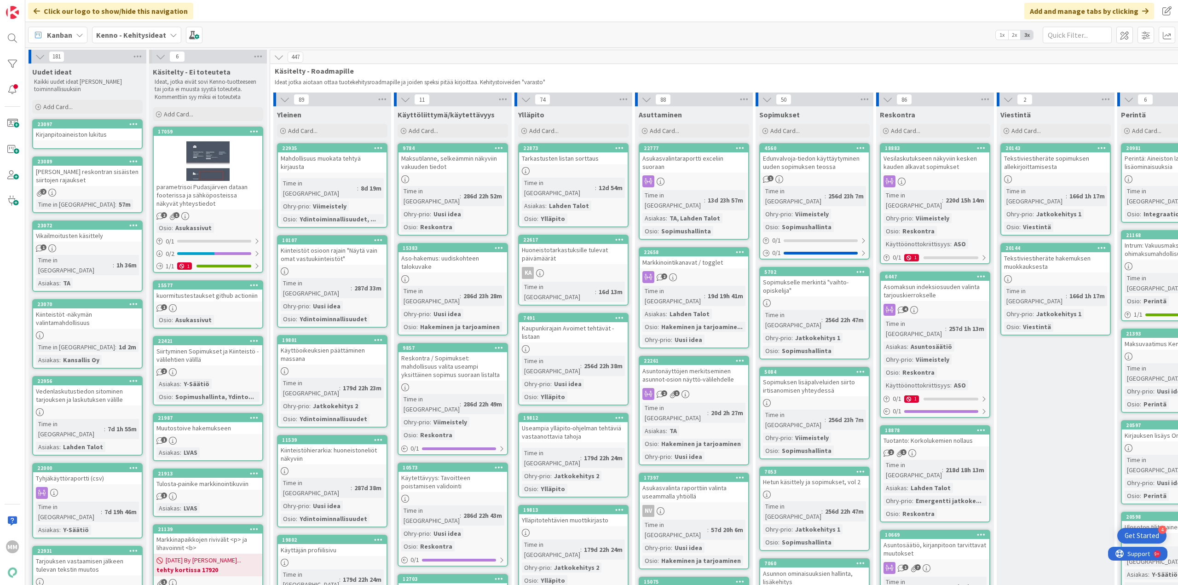
click at [92, 140] on link "23097 Kirjanpitoaineiston lukitus" at bounding box center [87, 134] width 110 height 30
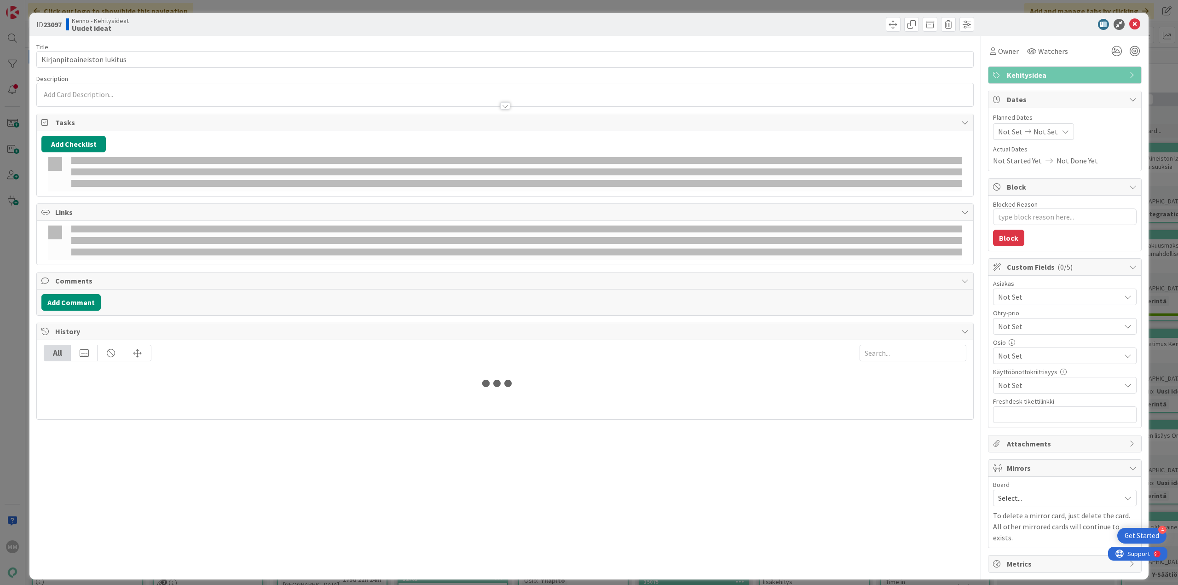
type textarea "x"
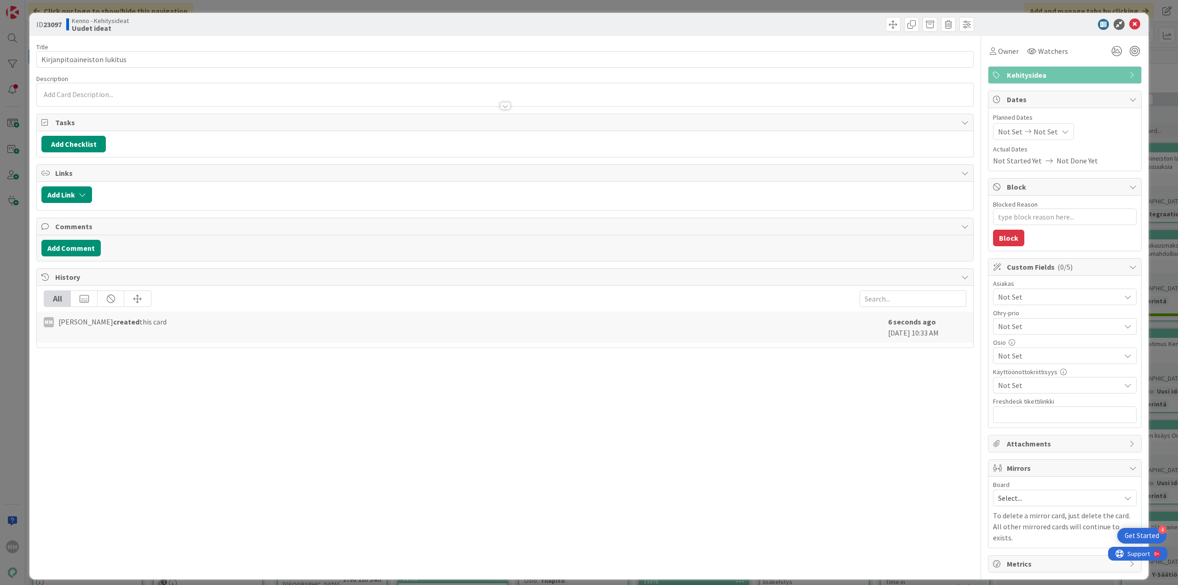
click at [100, 93] on div at bounding box center [505, 94] width 936 height 23
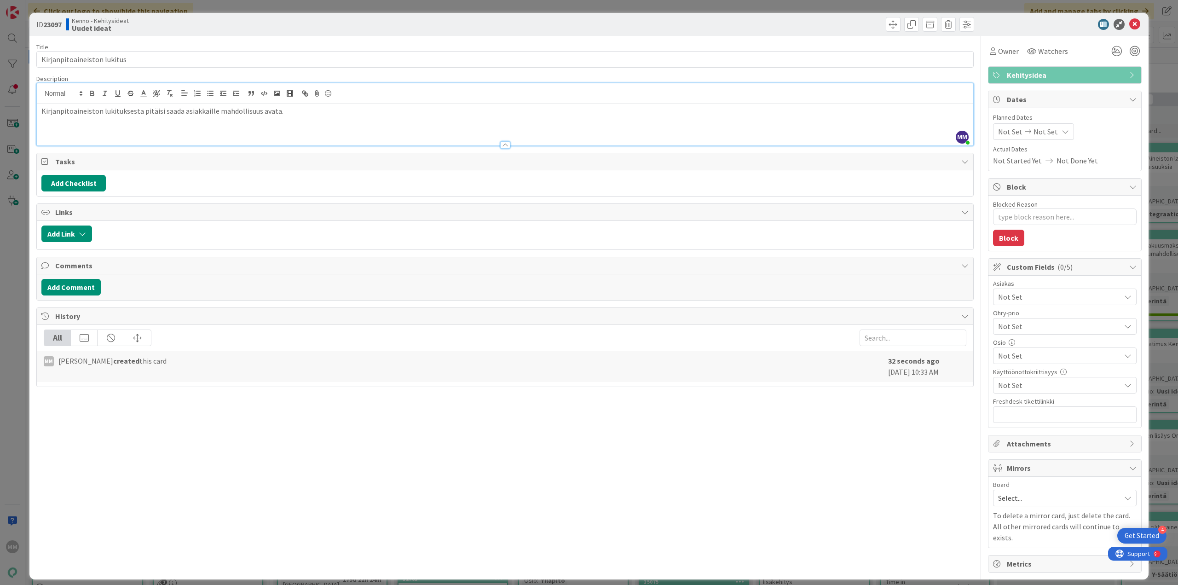
click at [220, 108] on p "Kirjanpitoaineiston lukituksesta pitäisi saada asiakkaille mahdollisuus avata." at bounding box center [504, 111] width 927 height 11
type textarea "x"
click at [242, 124] on div "Mikäli asiakas lukitsee kirjanpidon, pitäisi hänellä olla myös mahdollisuus oma…" at bounding box center [505, 124] width 936 height 41
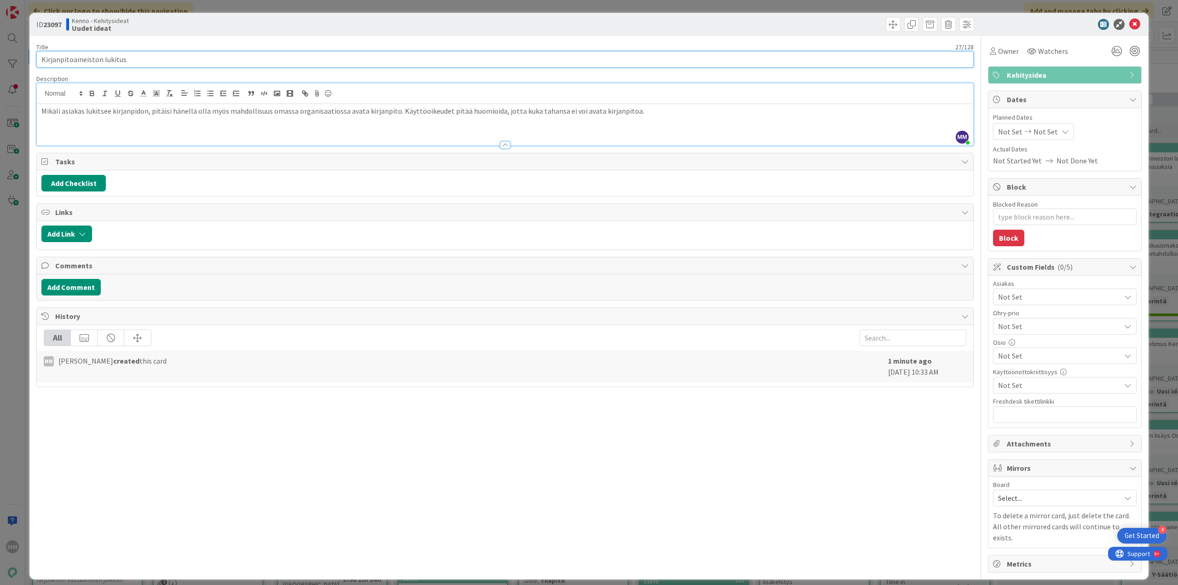
click at [150, 60] on input "Kirjanpitoaineiston lukitus" at bounding box center [504, 59] width 937 height 17
type input "Kirjanpitoaineiston lukitu"
type textarea "x"
type input "Kirjanpitoaineiston lukituksen avaus käyttöliittymästä"
type textarea "x"
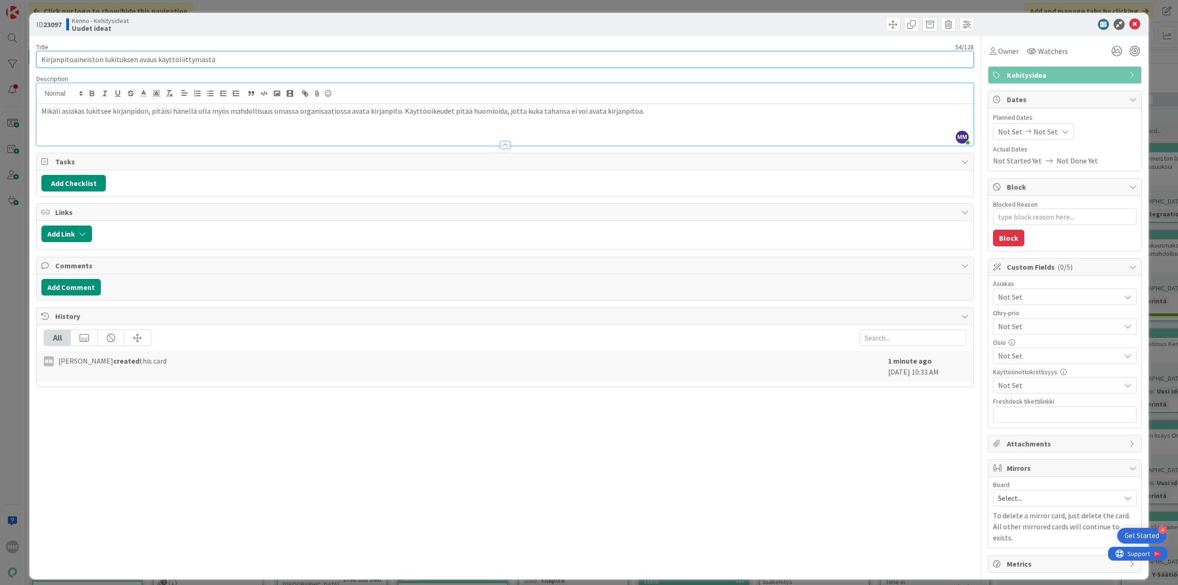
type input "Kirjanpitoaineiston lukituksen avaus käyttöliittymästä"
click at [253, 127] on div "Mikäli asiakas lukitsee kirjanpidon, pitäisi hänellä olla myös mahdollisuus oma…" at bounding box center [505, 124] width 936 height 41
click at [1133, 23] on icon at bounding box center [1134, 24] width 11 height 11
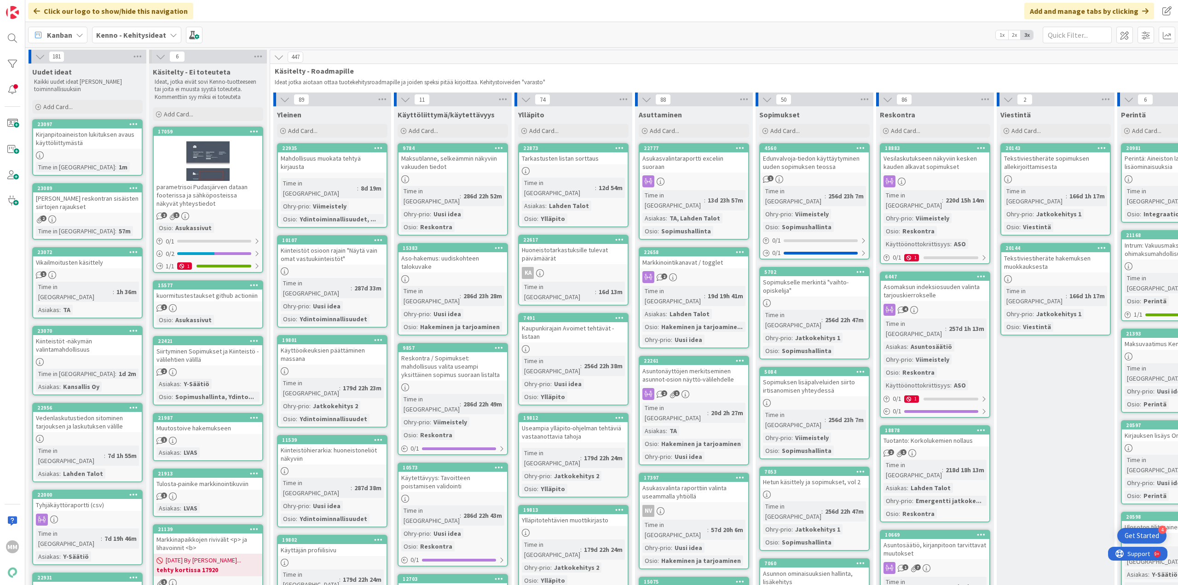
click at [93, 202] on div "[PERSON_NAME] reskontran sisäisten siirtojen rajaukset" at bounding box center [87, 202] width 109 height 20
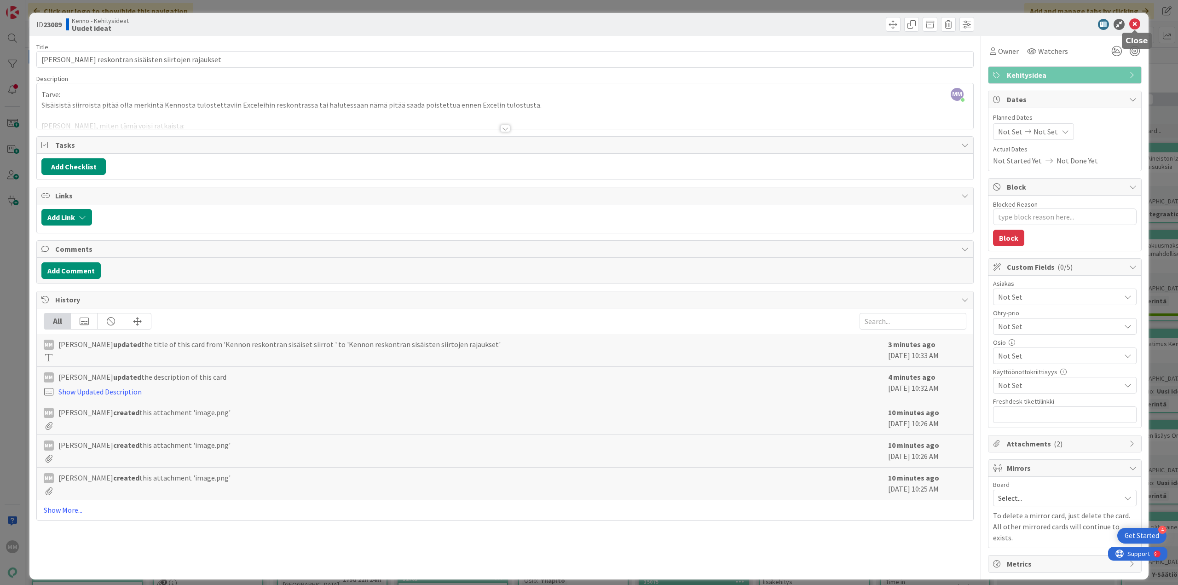
click at [1137, 26] on icon at bounding box center [1134, 24] width 11 height 11
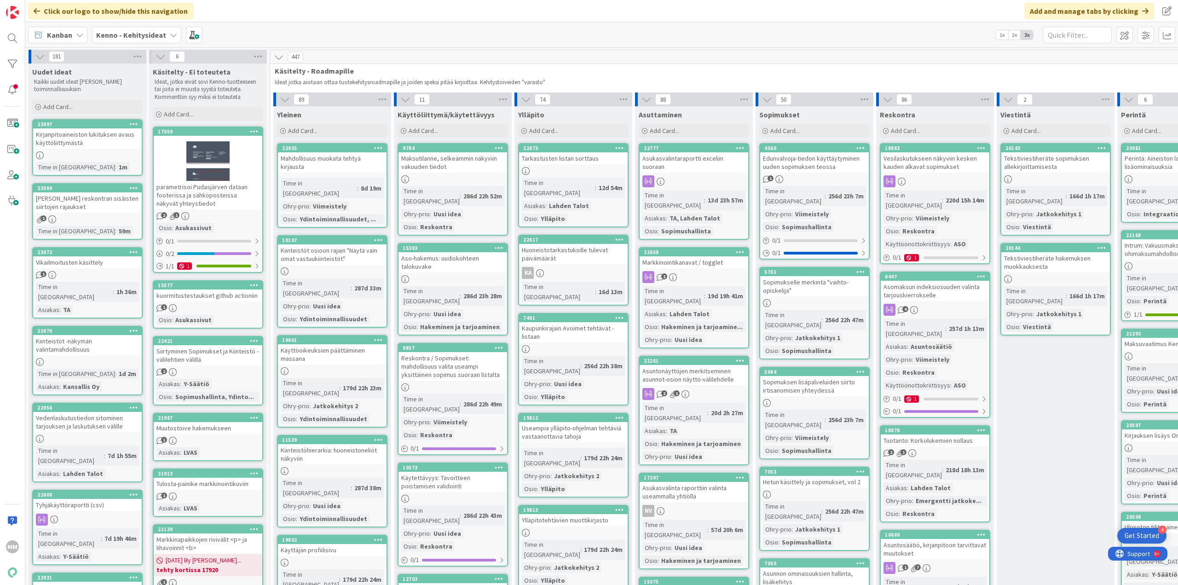
click at [96, 138] on div "Kirjanpitoaineiston lukituksen avaus käyttöliittymästä" at bounding box center [87, 138] width 109 height 20
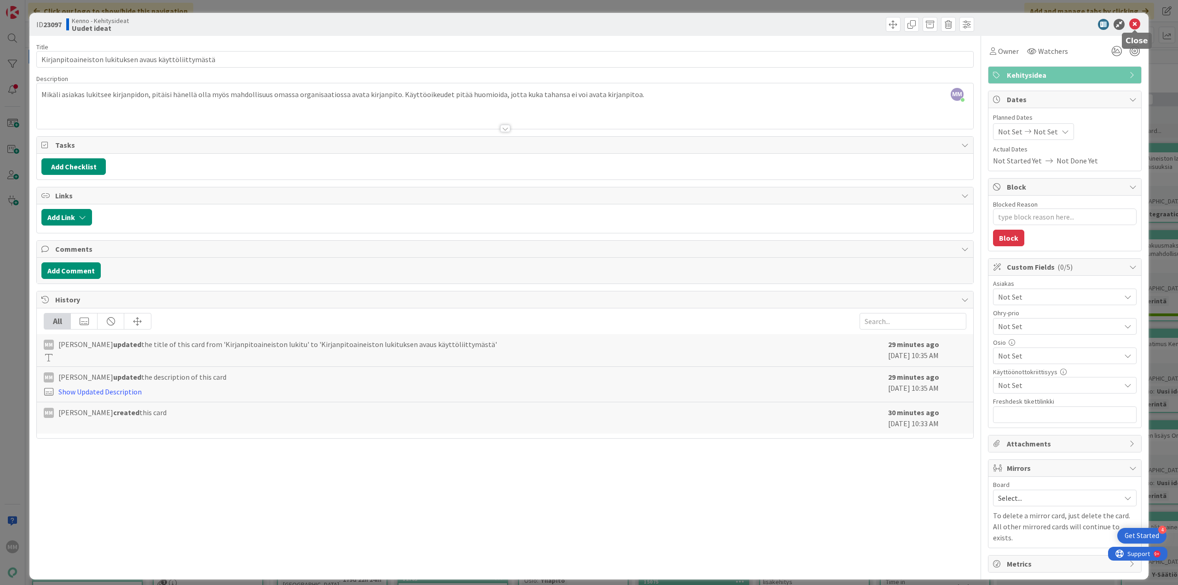
click at [1135, 27] on icon at bounding box center [1134, 24] width 11 height 11
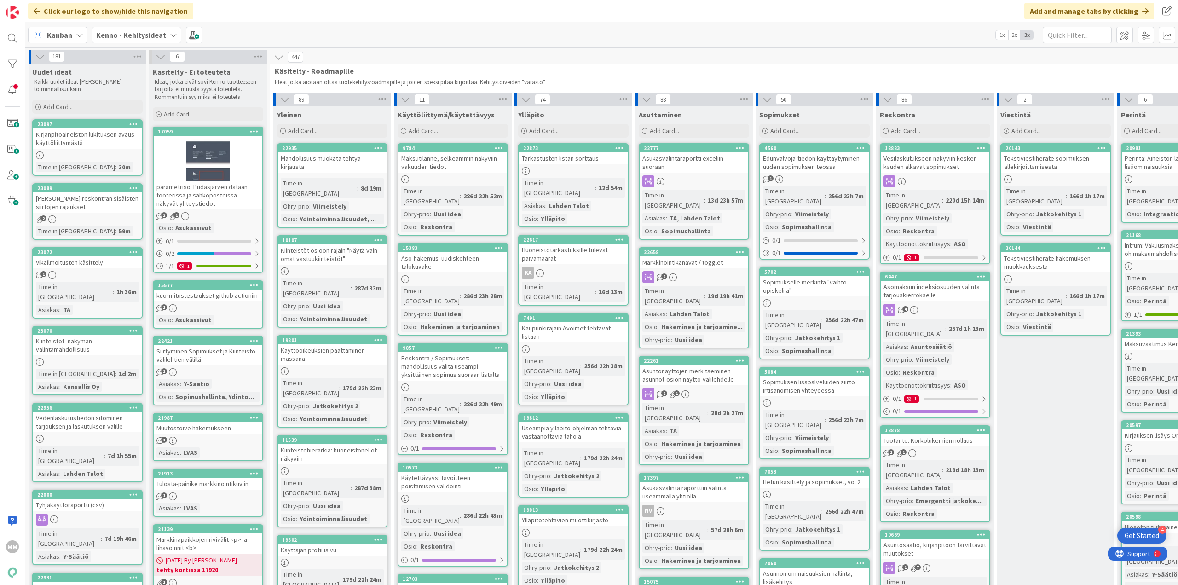
click at [77, 204] on div "[PERSON_NAME] reskontran sisäisten siirtojen rajaukset" at bounding box center [87, 202] width 109 height 20
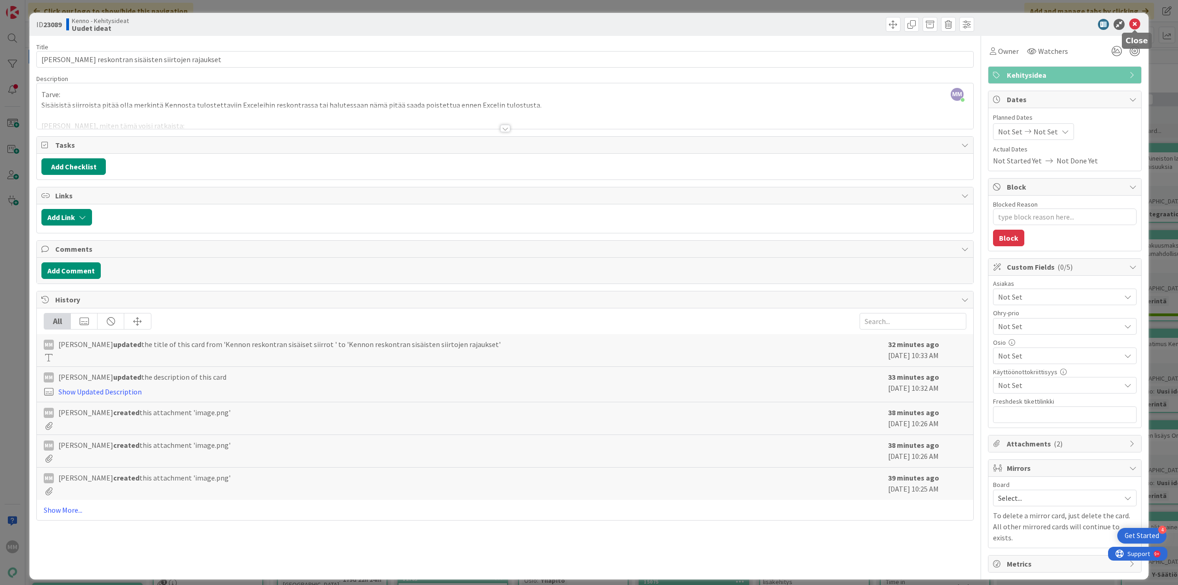
click at [1136, 24] on icon at bounding box center [1134, 24] width 11 height 11
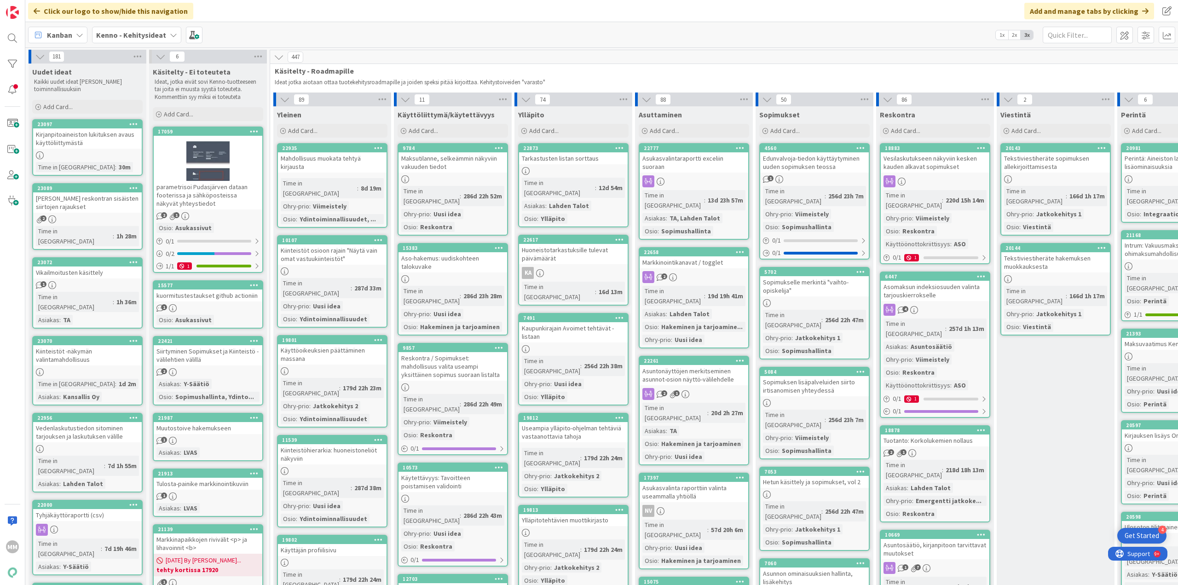
click at [89, 201] on div "[PERSON_NAME] reskontran sisäisten siirtojen rajaukset" at bounding box center [87, 202] width 109 height 20
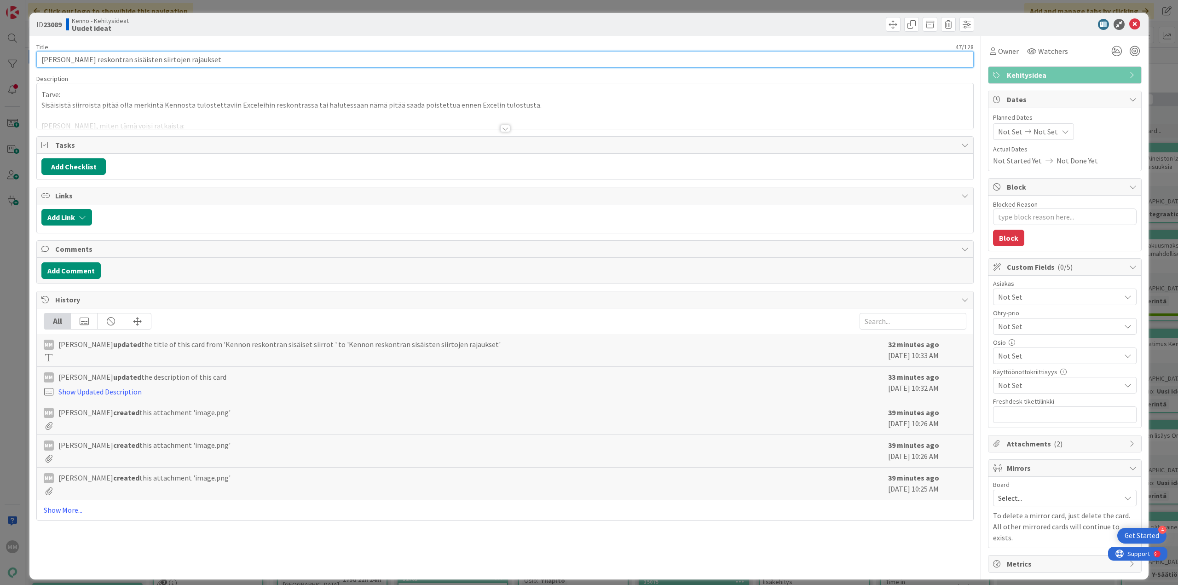
click at [124, 61] on input "[PERSON_NAME] reskontran sisäisten siirtojen rajaukset" at bounding box center [504, 59] width 937 height 17
type textarea "x"
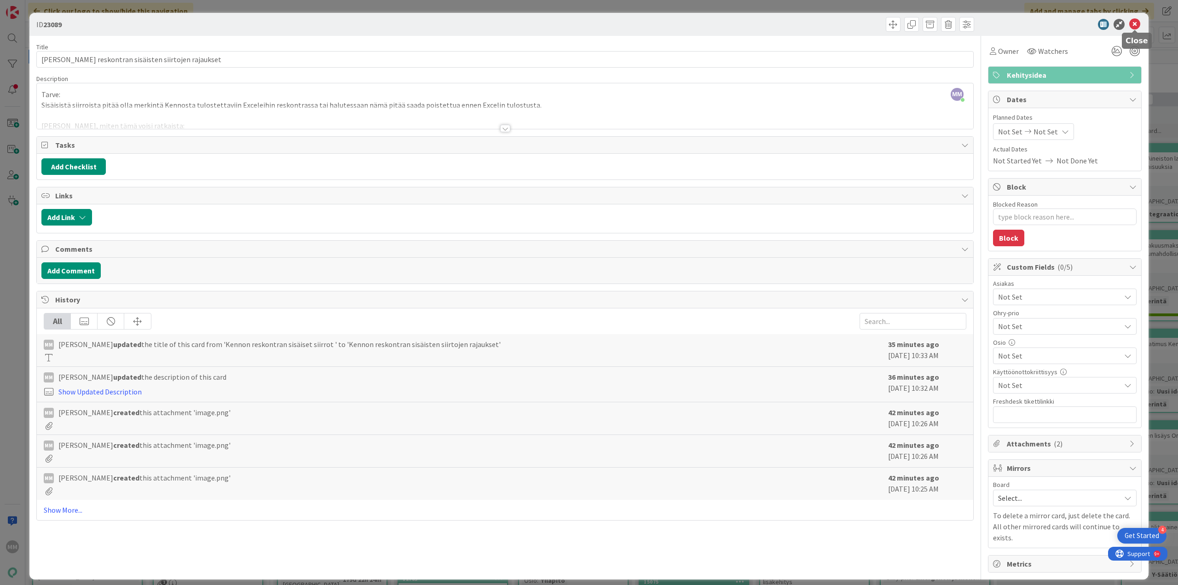
click at [1127, 30] on div "ID 23089" at bounding box center [588, 24] width 1119 height 23
click at [1136, 27] on icon at bounding box center [1134, 24] width 11 height 11
